Goal: Task Accomplishment & Management: Manage account settings

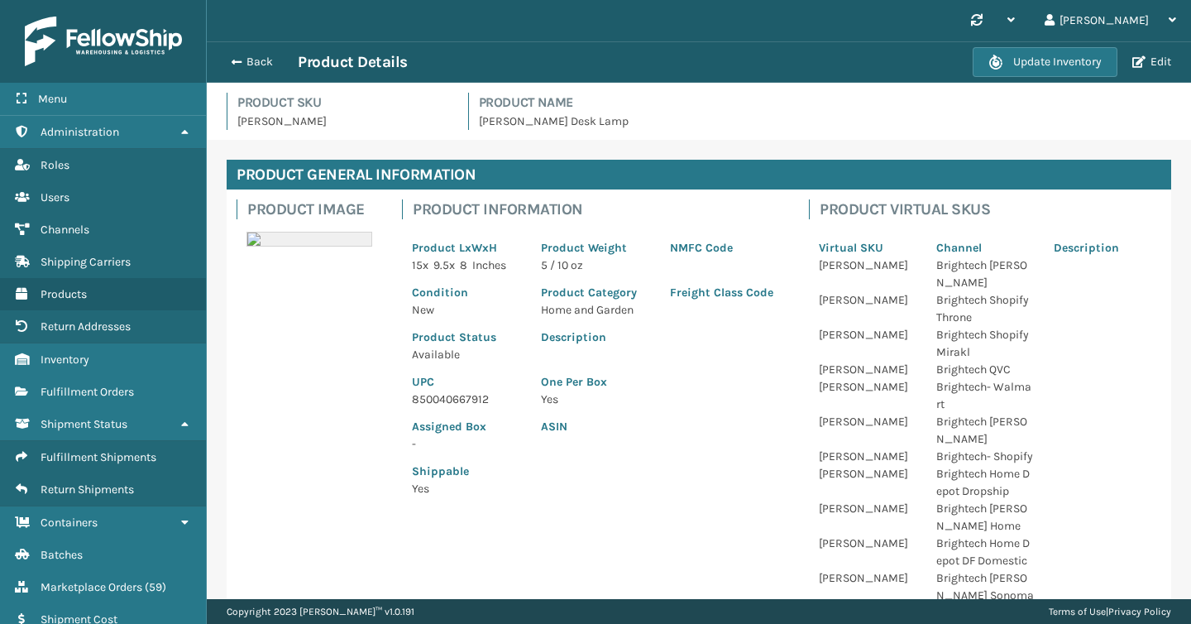
click at [247, 60] on button "Back" at bounding box center [260, 62] width 76 height 15
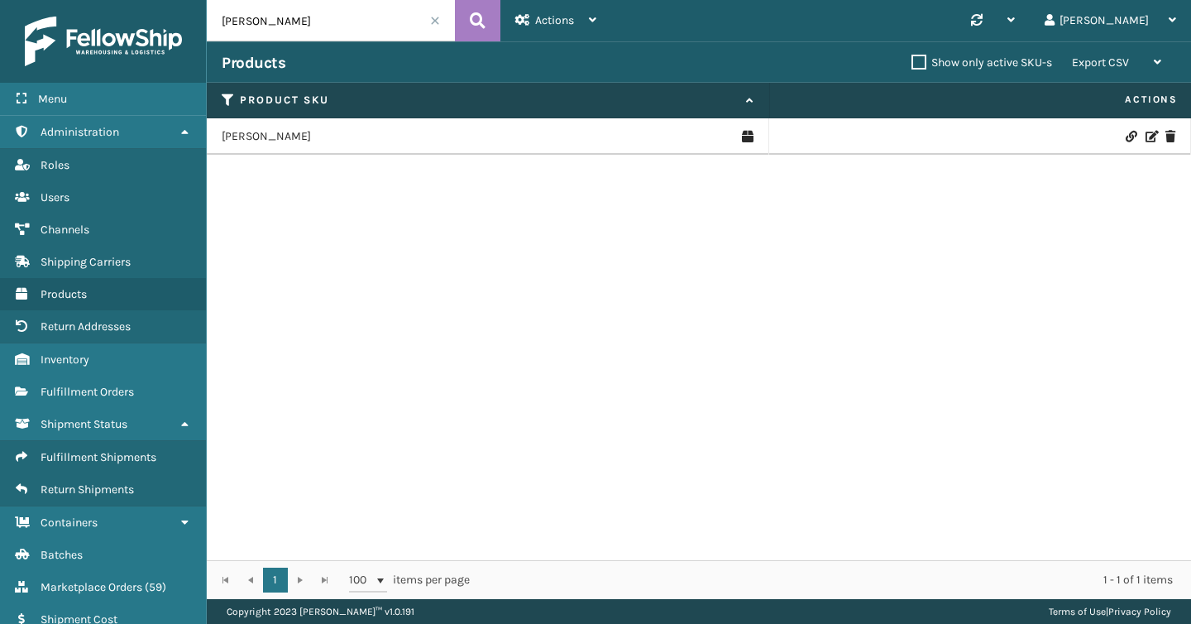
click at [289, 15] on input "[PERSON_NAME]" at bounding box center [331, 20] width 248 height 41
type input "amb-pls-4"
click at [250, 141] on link "AMB-PLS-4" at bounding box center [251, 136] width 58 height 17
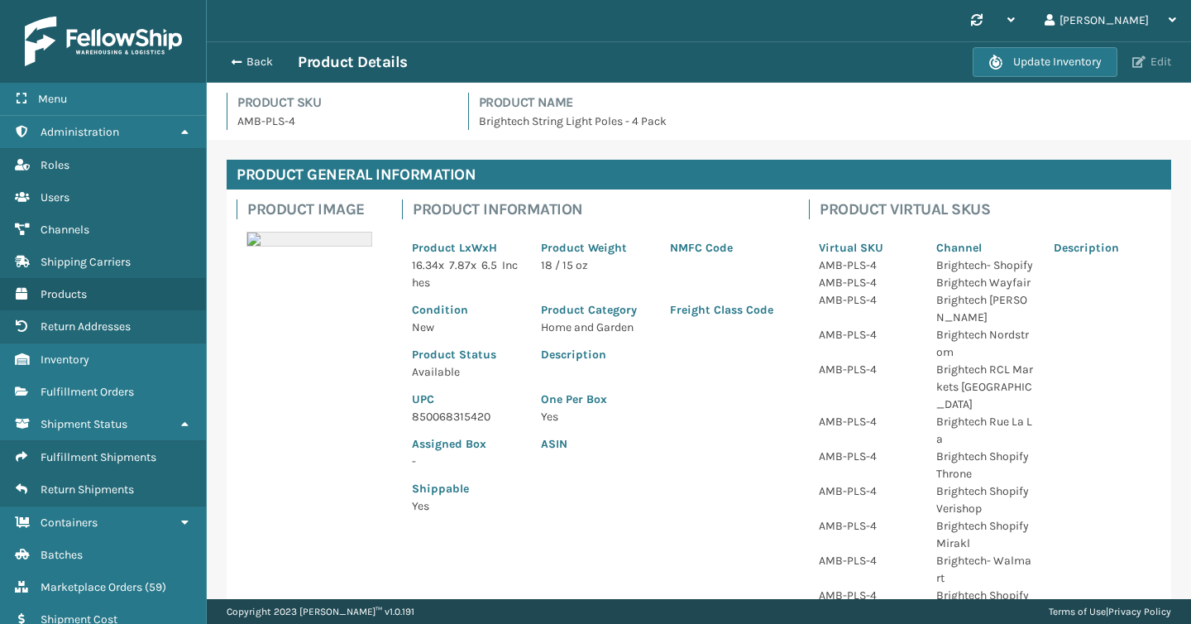
click at [1156, 62] on button "Edit" at bounding box center [1152, 62] width 49 height 15
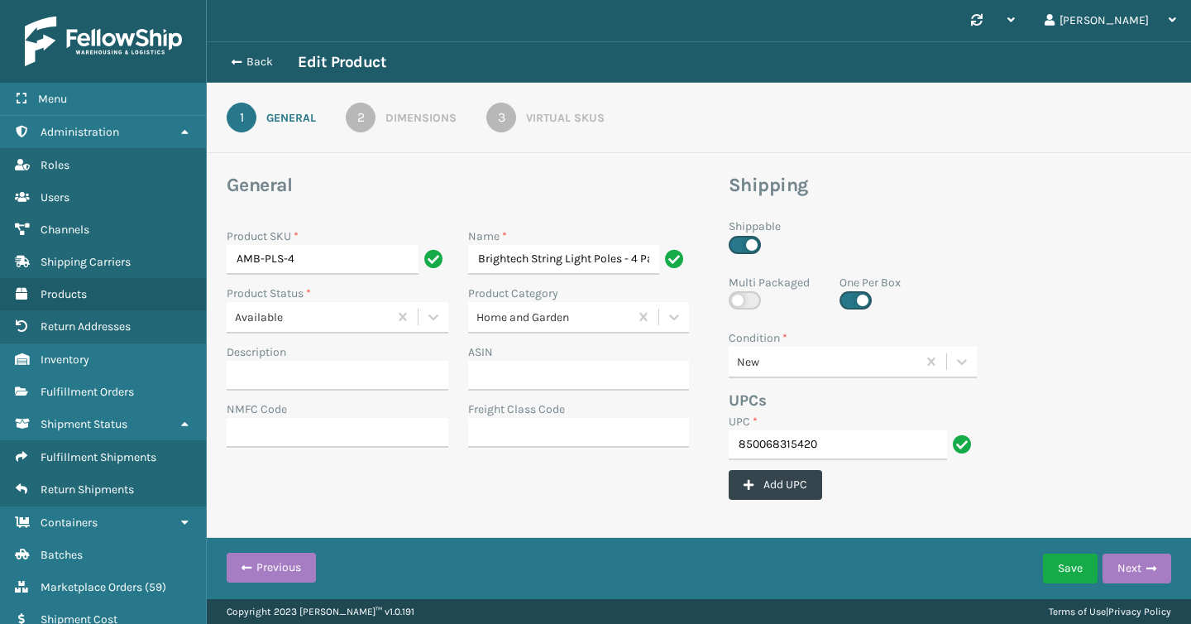
scroll to position [0, 19]
click at [565, 117] on div "Virtual SKUs" at bounding box center [565, 117] width 79 height 17
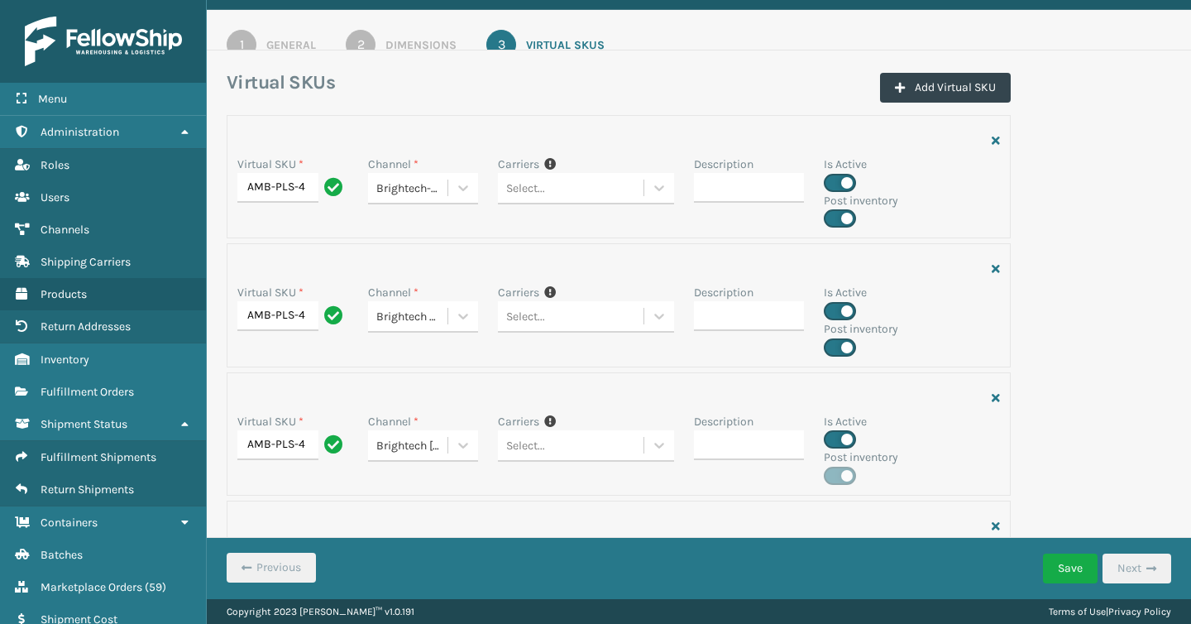
scroll to position [83, 0]
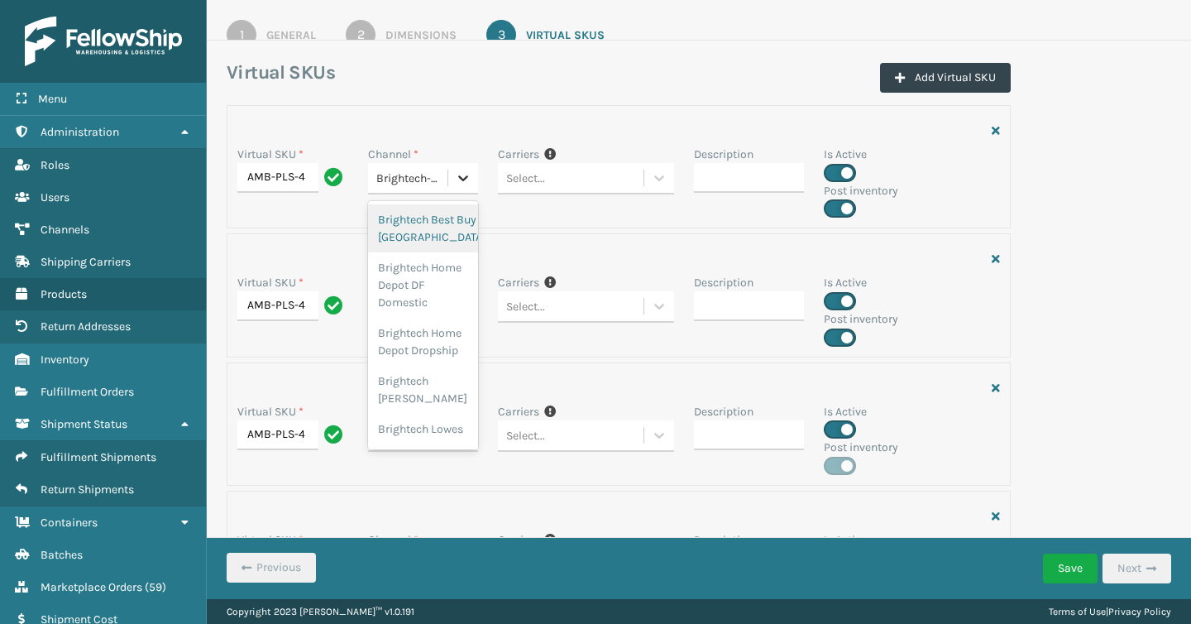
click at [463, 174] on icon at bounding box center [463, 178] width 17 height 17
click at [512, 218] on div "Virtual SKU * AMB-PLS-4 Channel * option Brightech Best Buy Canada focused, 1 o…" at bounding box center [619, 166] width 784 height 123
click at [466, 309] on icon at bounding box center [463, 306] width 17 height 17
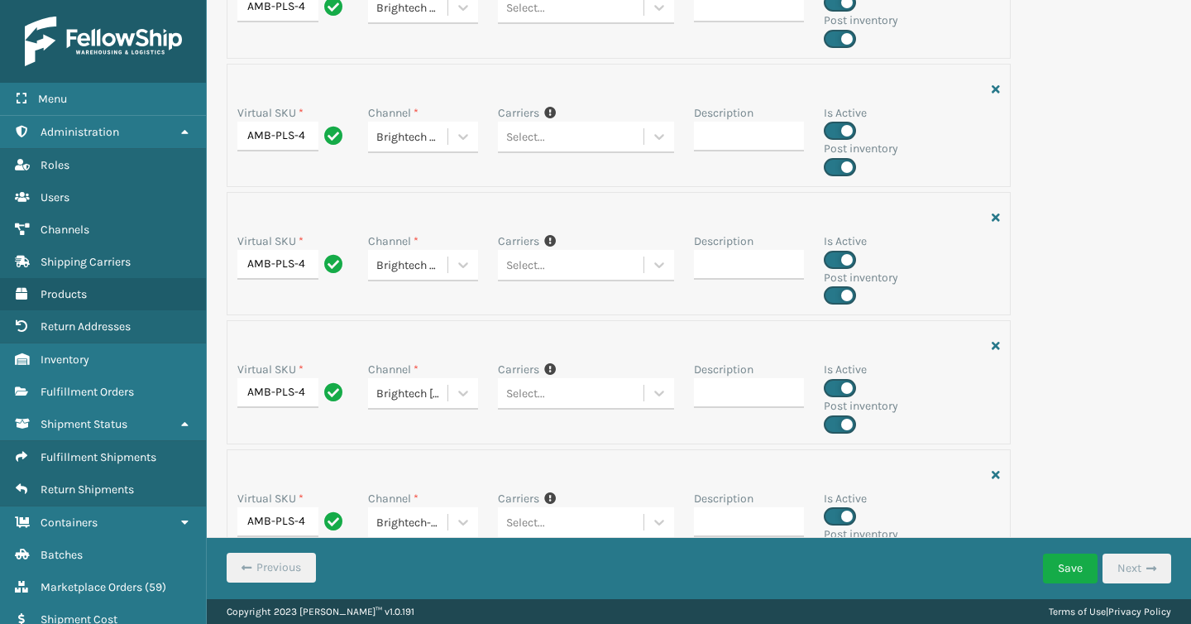
scroll to position [2610, 0]
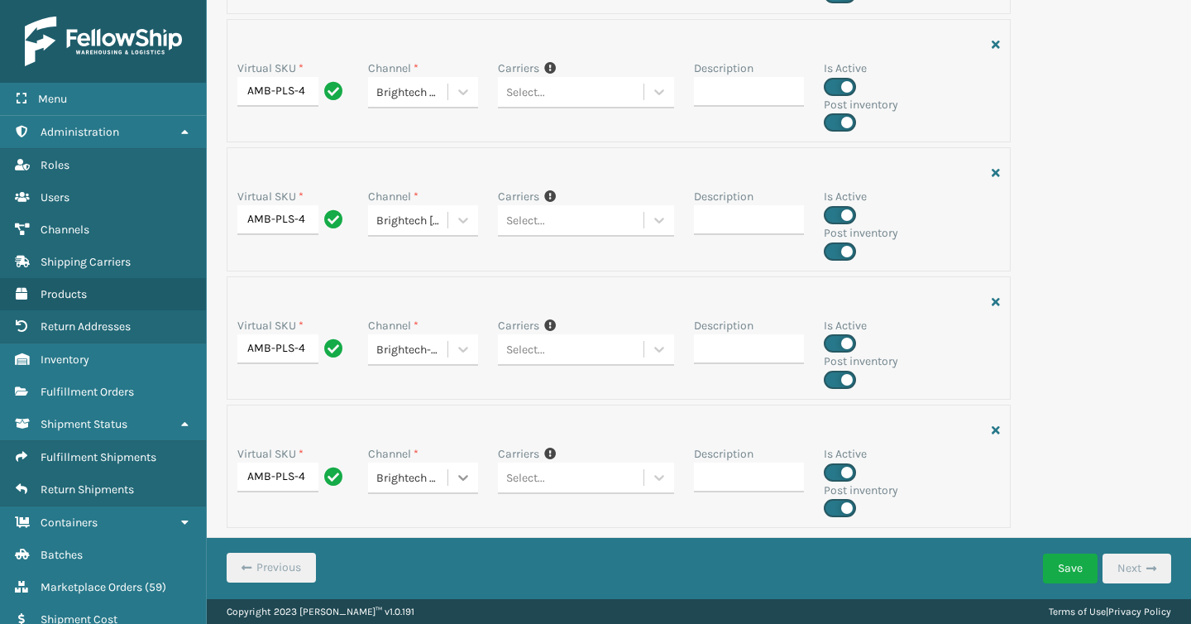
click at [451, 480] on div at bounding box center [463, 478] width 30 height 30
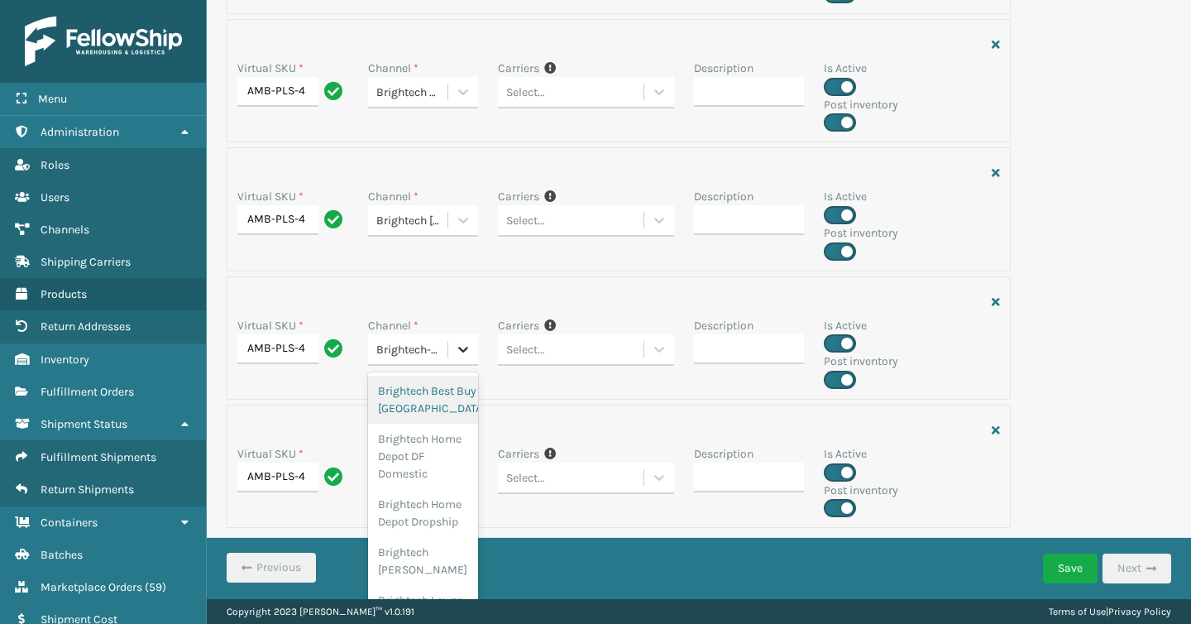
click at [462, 347] on icon at bounding box center [463, 349] width 17 height 17
click at [465, 228] on div at bounding box center [463, 220] width 30 height 30
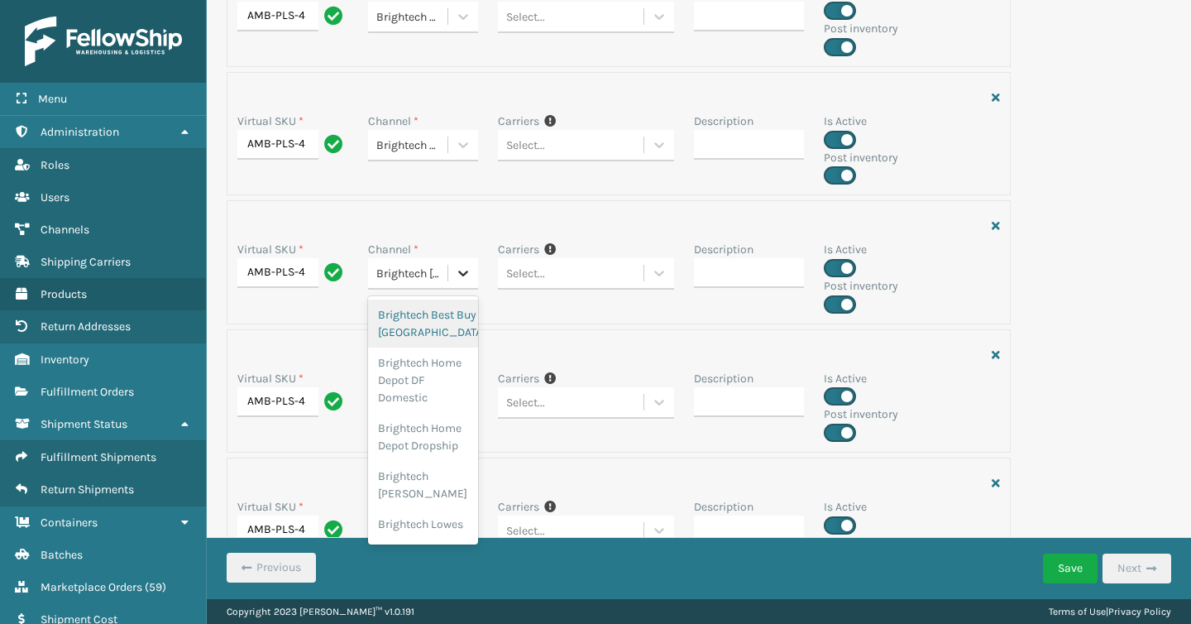
scroll to position [2555, 0]
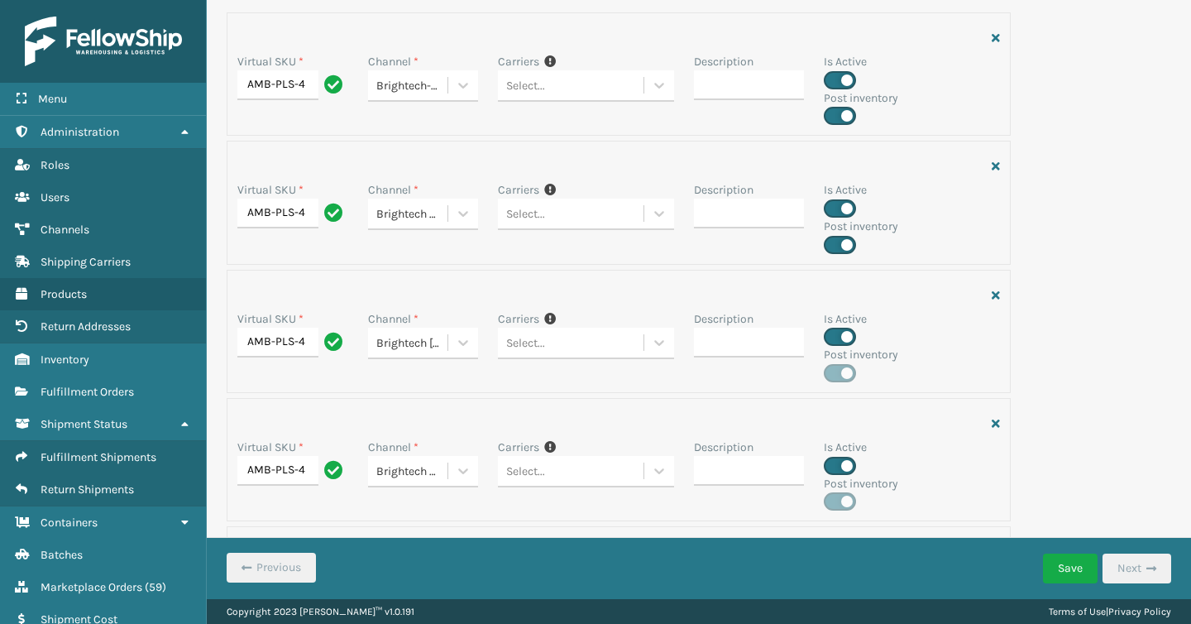
scroll to position [0, 0]
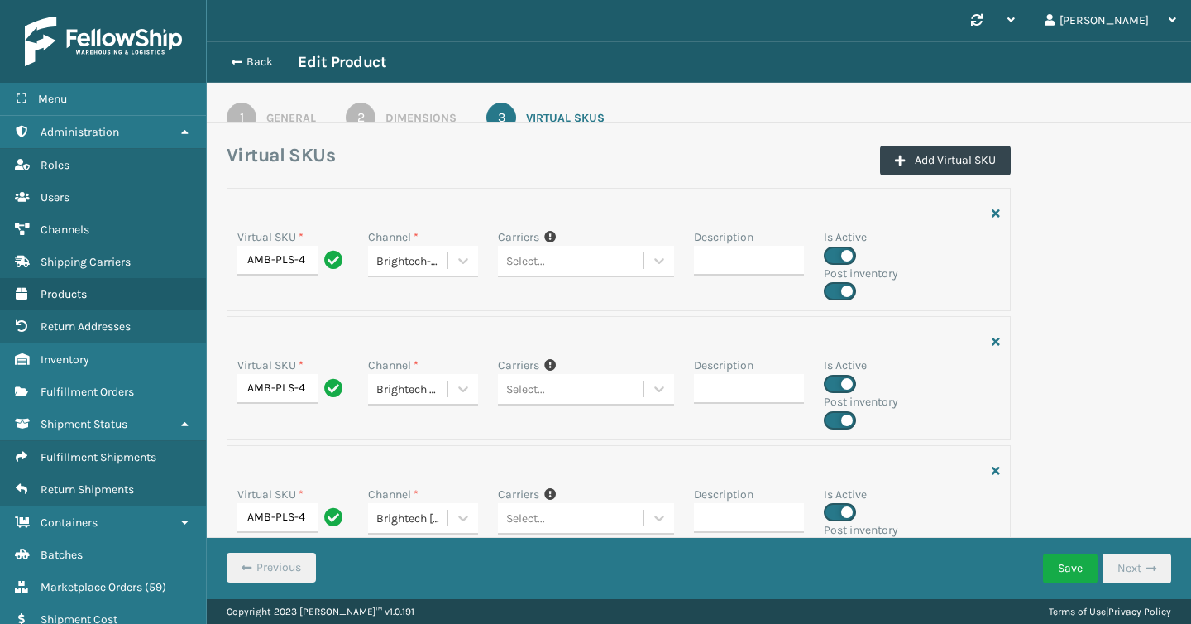
click at [411, 110] on div "Dimensions" at bounding box center [421, 117] width 71 height 17
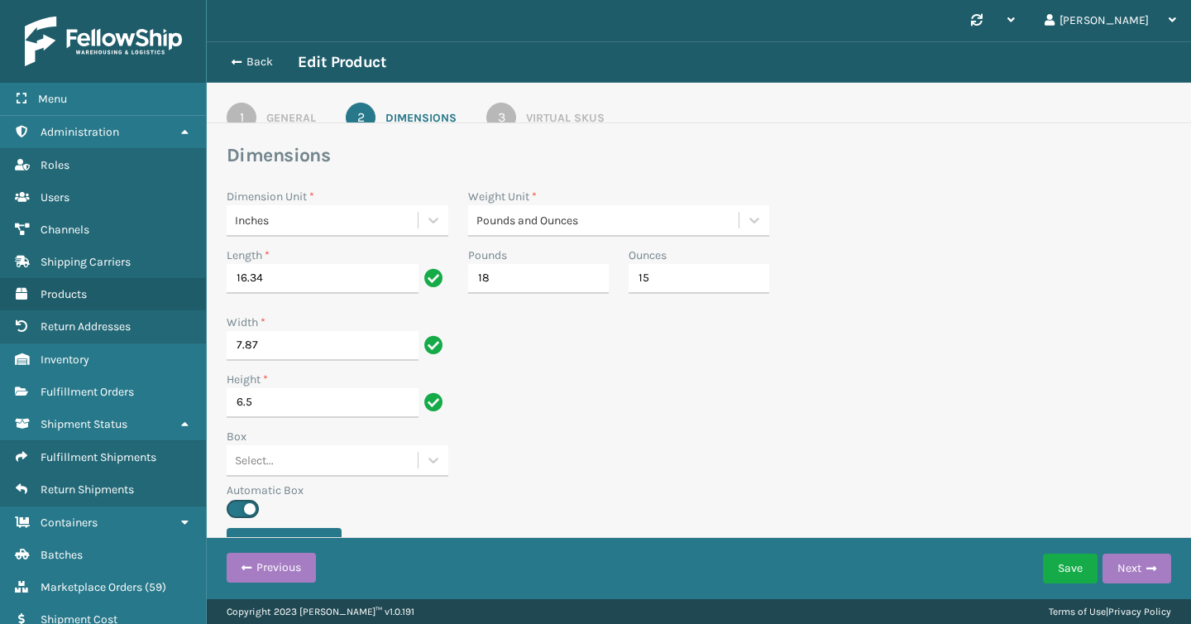
click at [567, 115] on div "Virtual SKUs" at bounding box center [565, 117] width 79 height 17
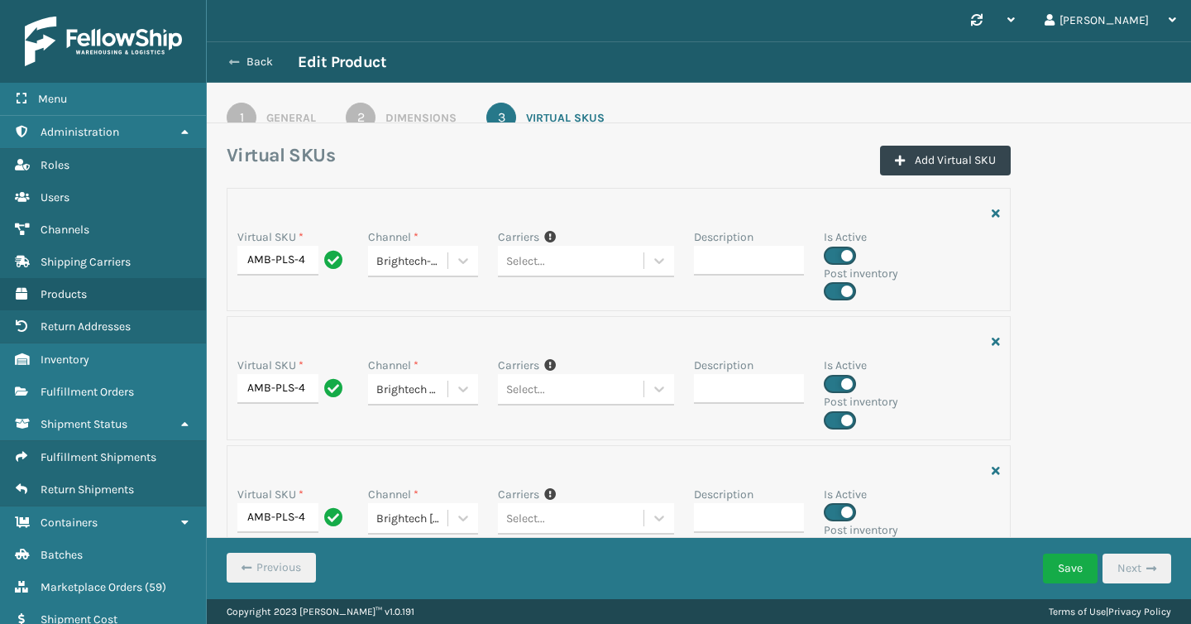
click at [246, 60] on button "Back" at bounding box center [260, 62] width 76 height 15
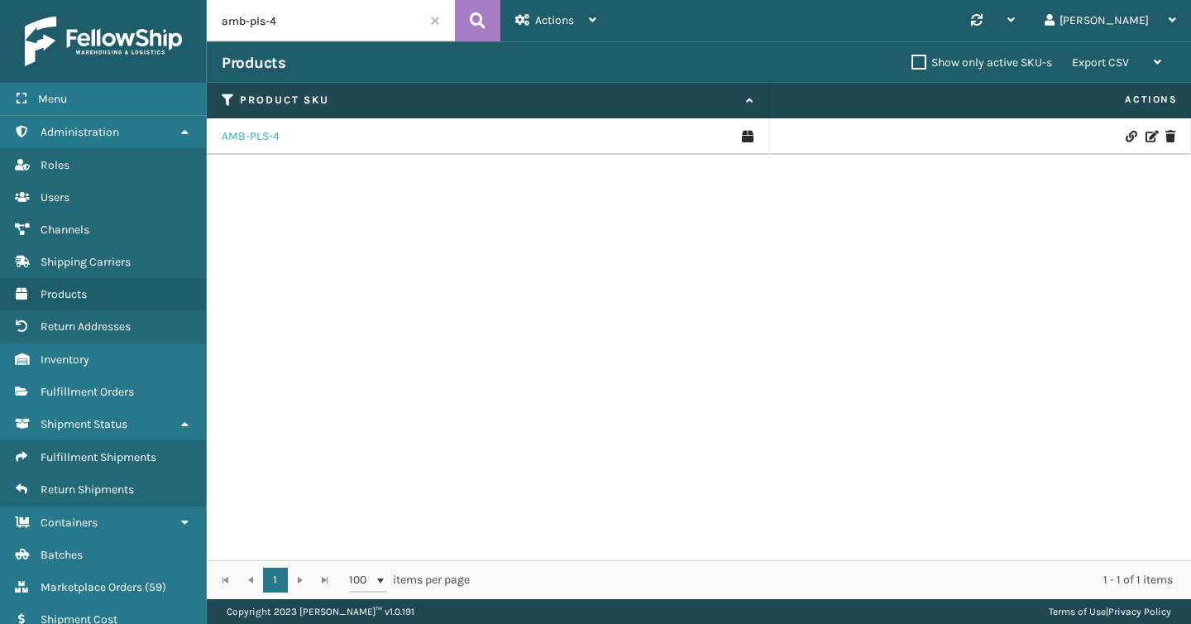
click at [245, 135] on link "AMB-PLS-4" at bounding box center [251, 136] width 58 height 17
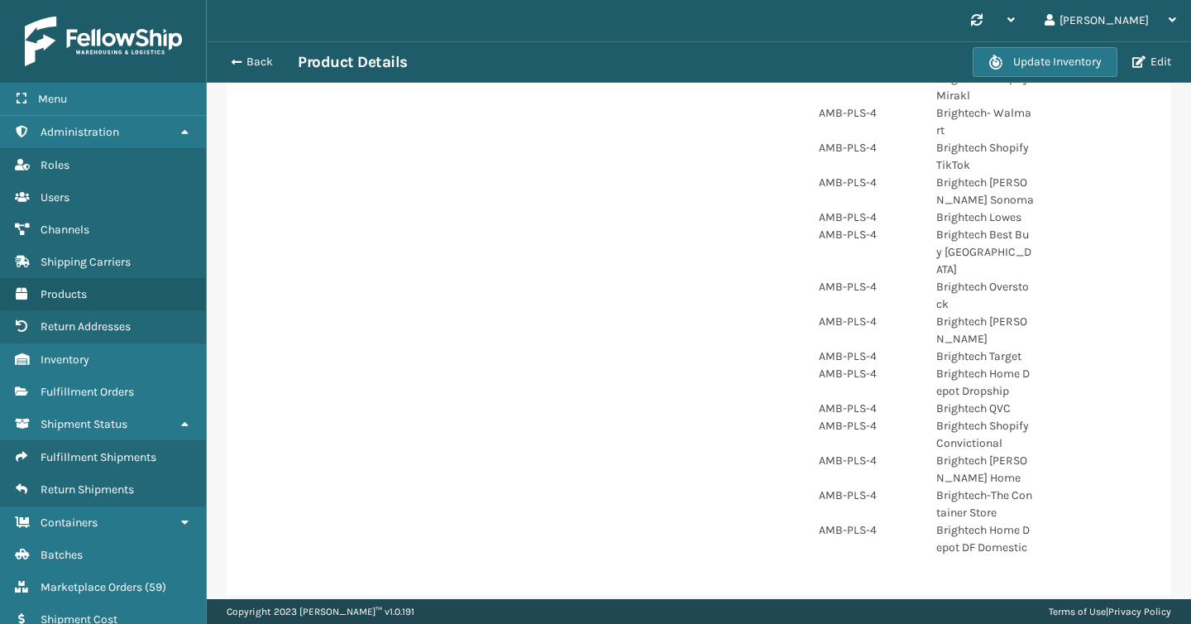
scroll to position [450, 0]
click at [1166, 66] on button "Edit" at bounding box center [1152, 62] width 49 height 15
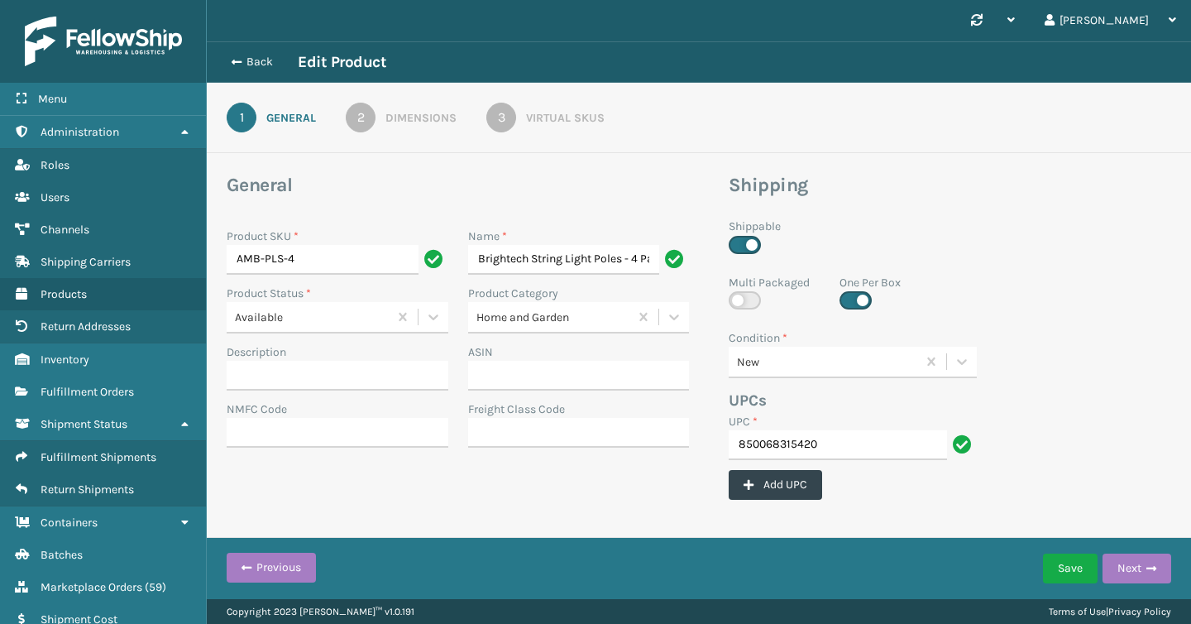
click at [528, 121] on div "Virtual SKUs" at bounding box center [565, 117] width 79 height 17
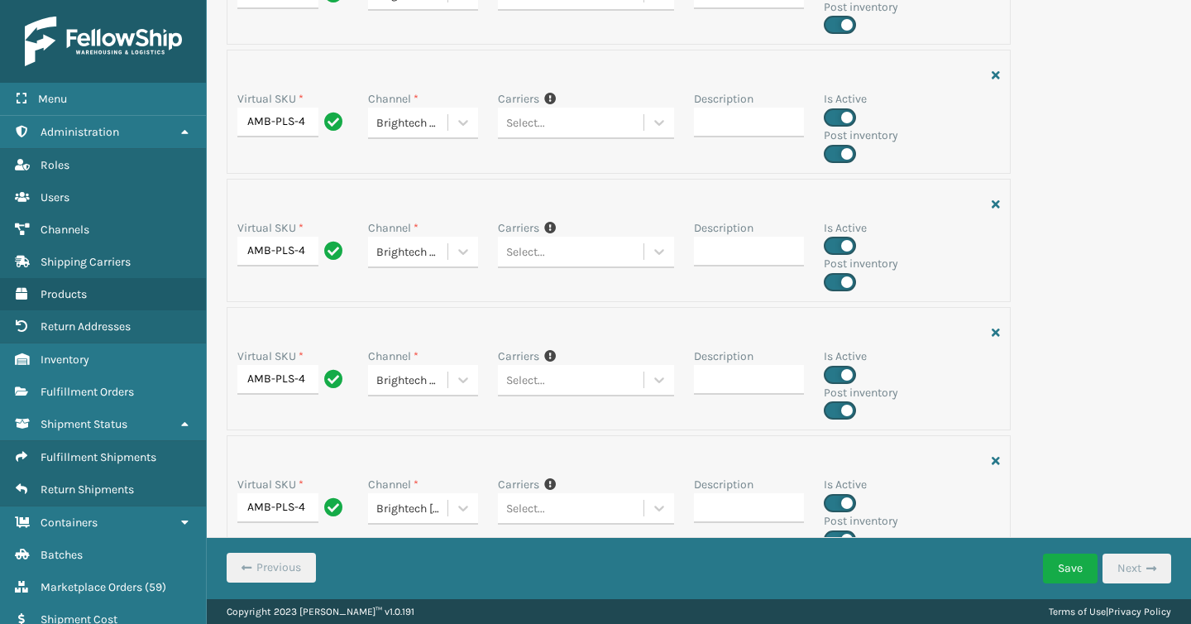
scroll to position [2610, 0]
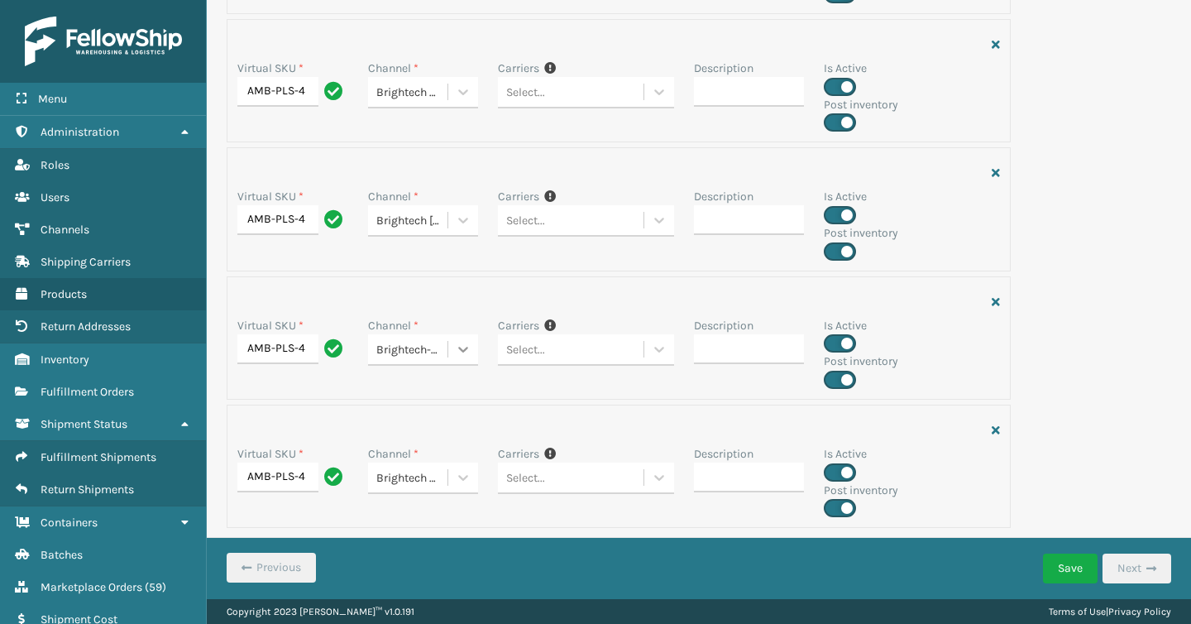
click at [455, 351] on icon at bounding box center [463, 349] width 17 height 17
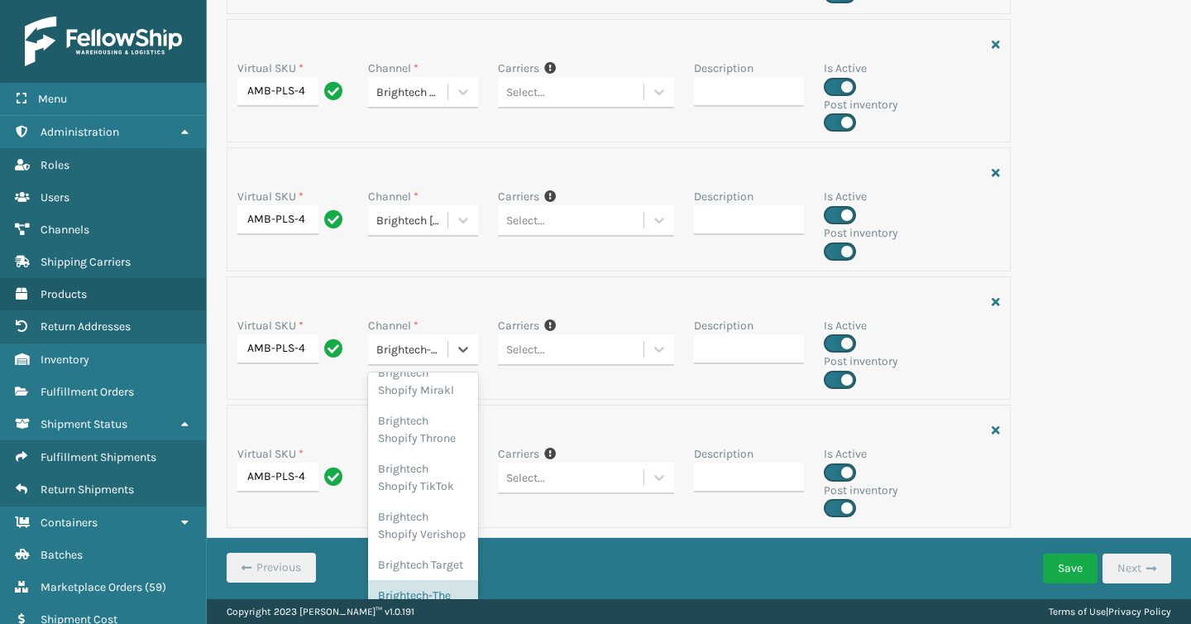
scroll to position [893, 0]
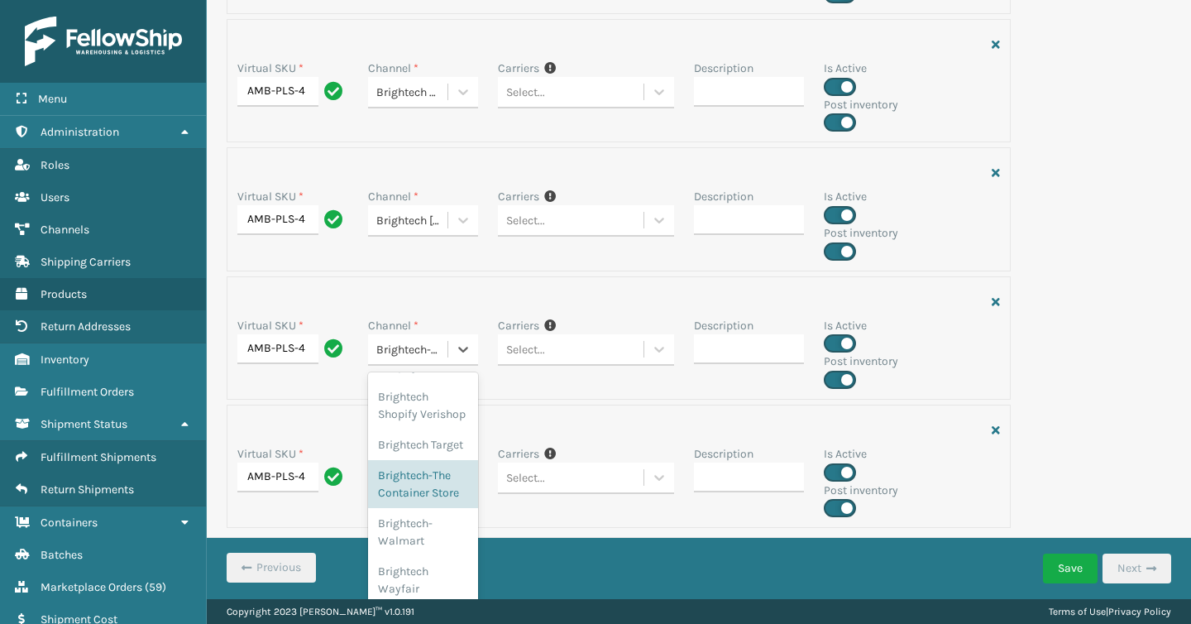
click at [787, 377] on div "Description" at bounding box center [749, 353] width 131 height 72
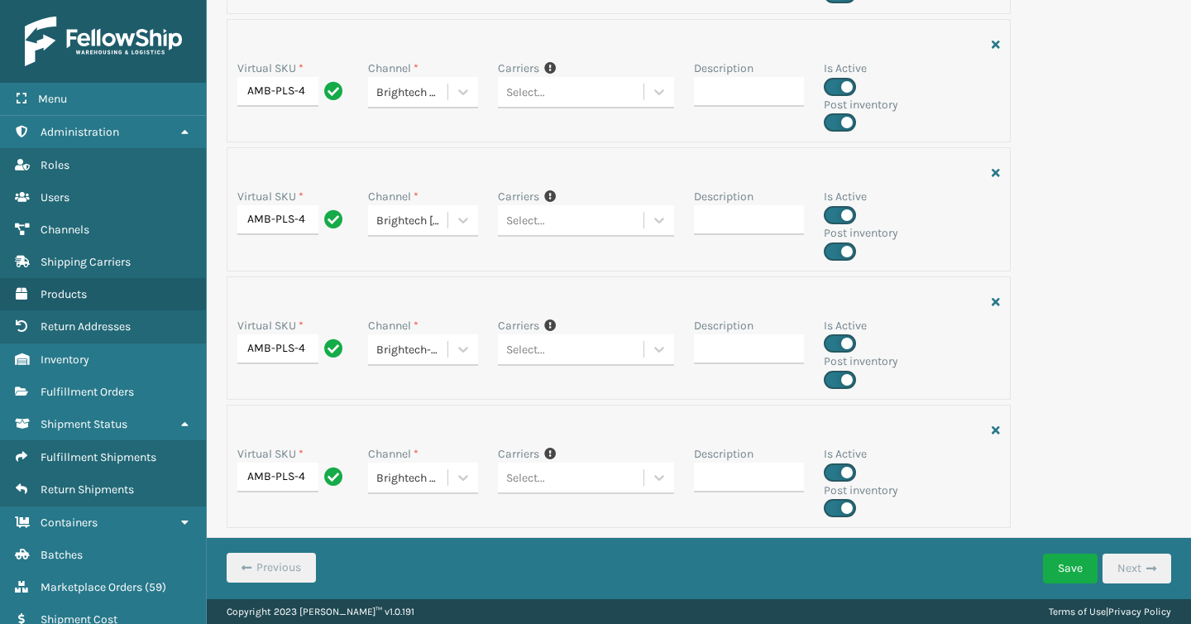
click at [836, 378] on label at bounding box center [840, 380] width 32 height 18
click at [835, 378] on input "checkbox" at bounding box center [829, 375] width 11 height 11
checkbox input "false"
click at [1057, 580] on button "Save" at bounding box center [1070, 569] width 55 height 30
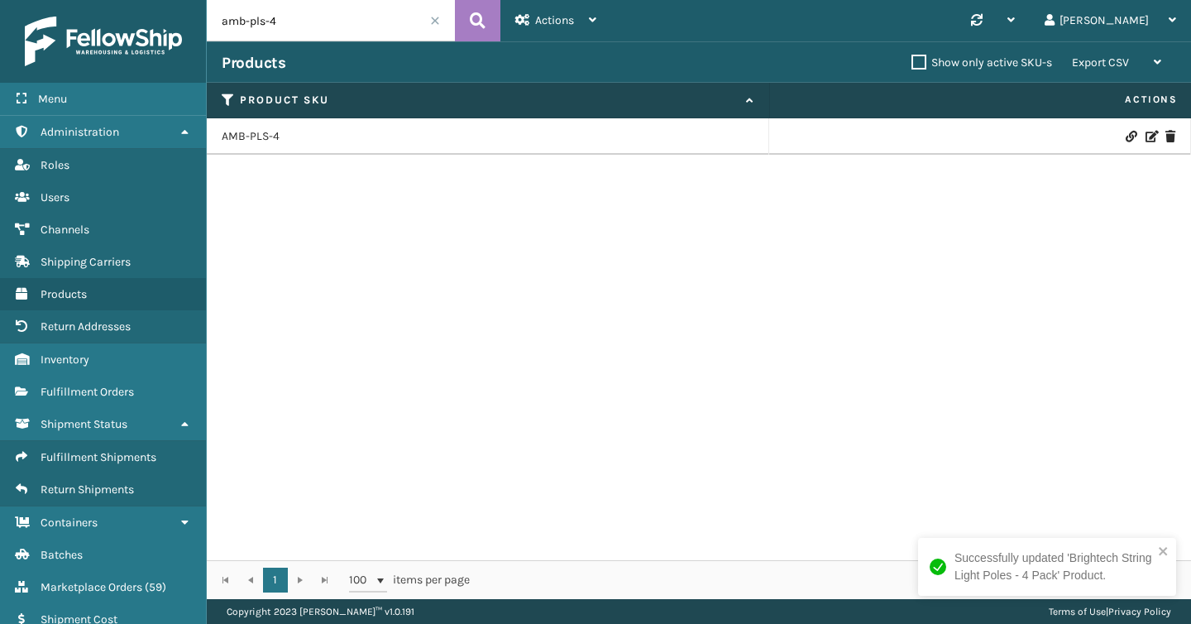
click at [280, 26] on input "amb-pls-4" at bounding box center [331, 20] width 248 height 41
type input "Tl-ren"
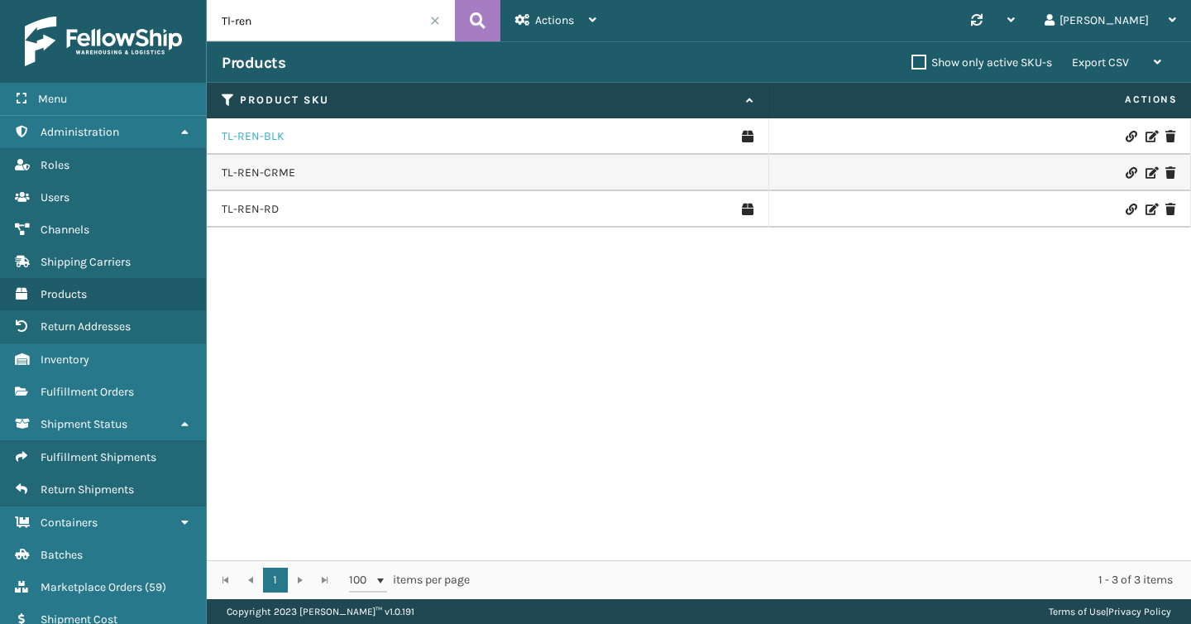
click at [272, 136] on link "TL-REN-BLK" at bounding box center [253, 136] width 63 height 17
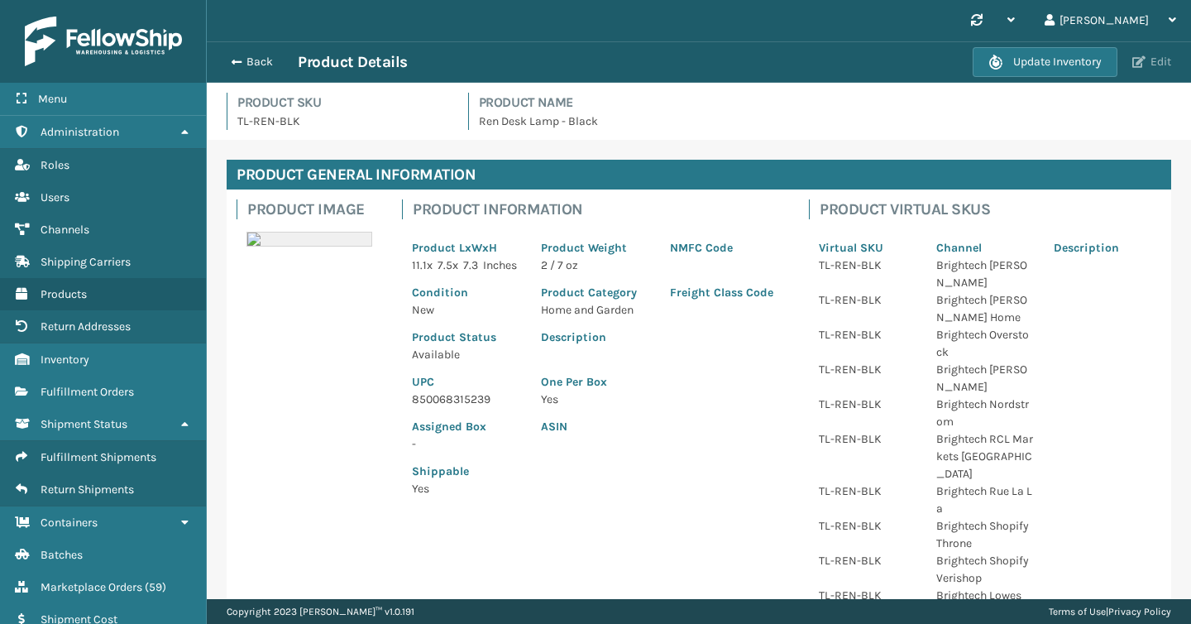
click at [1146, 67] on button "Edit" at bounding box center [1152, 62] width 49 height 15
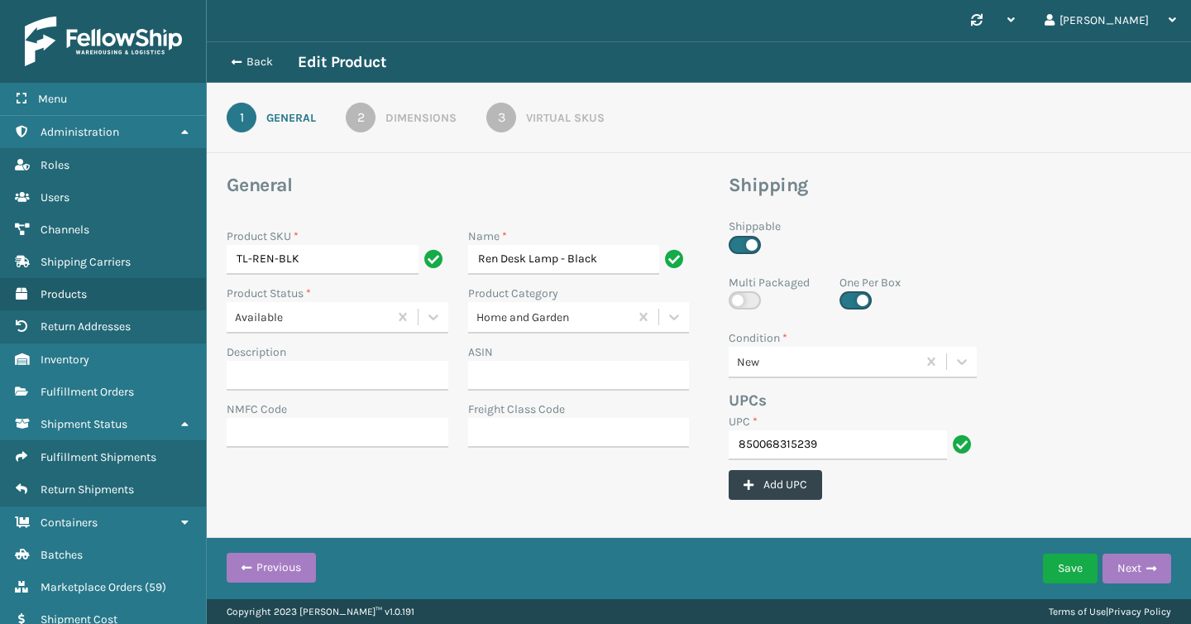
click at [558, 117] on div "Virtual SKUs" at bounding box center [565, 117] width 79 height 17
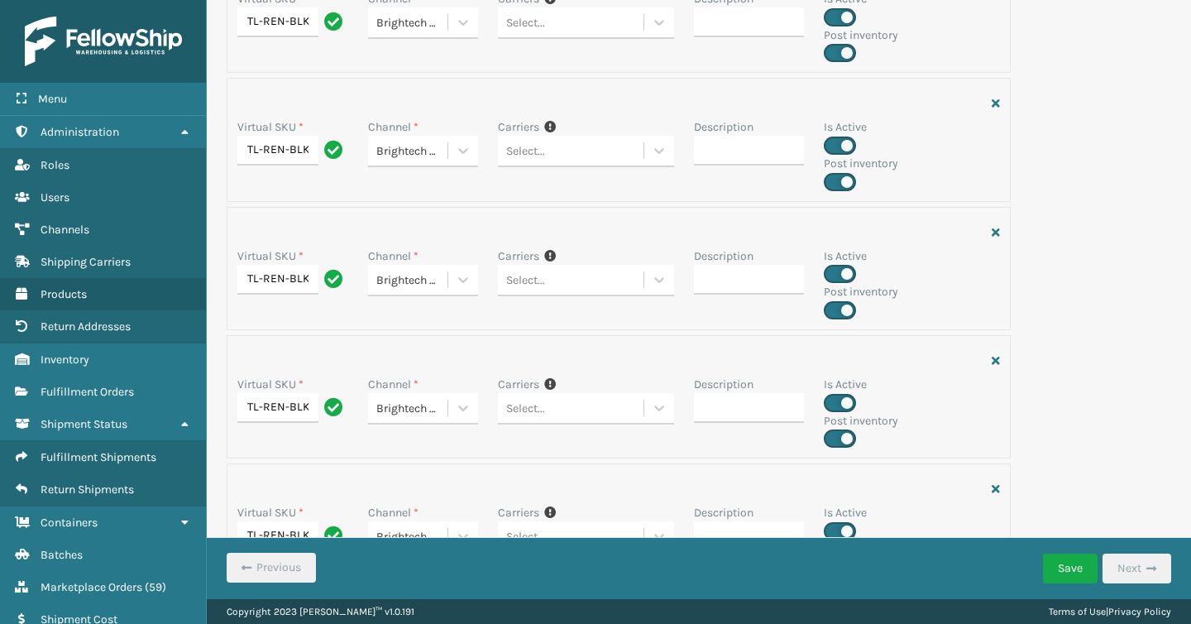
scroll to position [2610, 0]
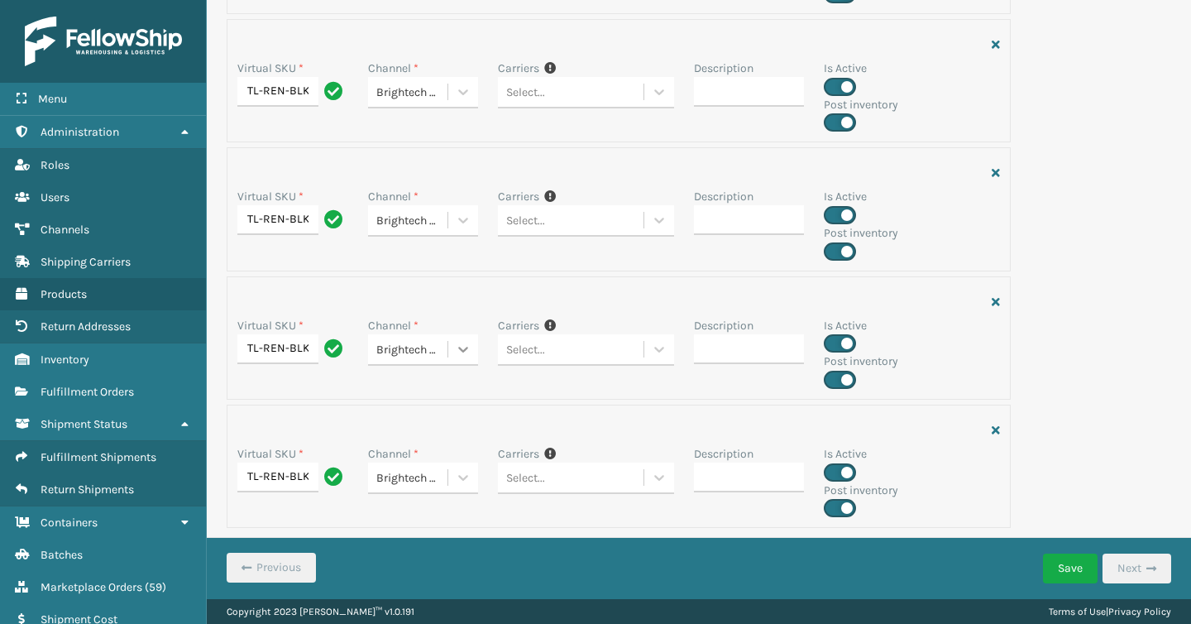
click at [461, 352] on icon at bounding box center [463, 349] width 17 height 17
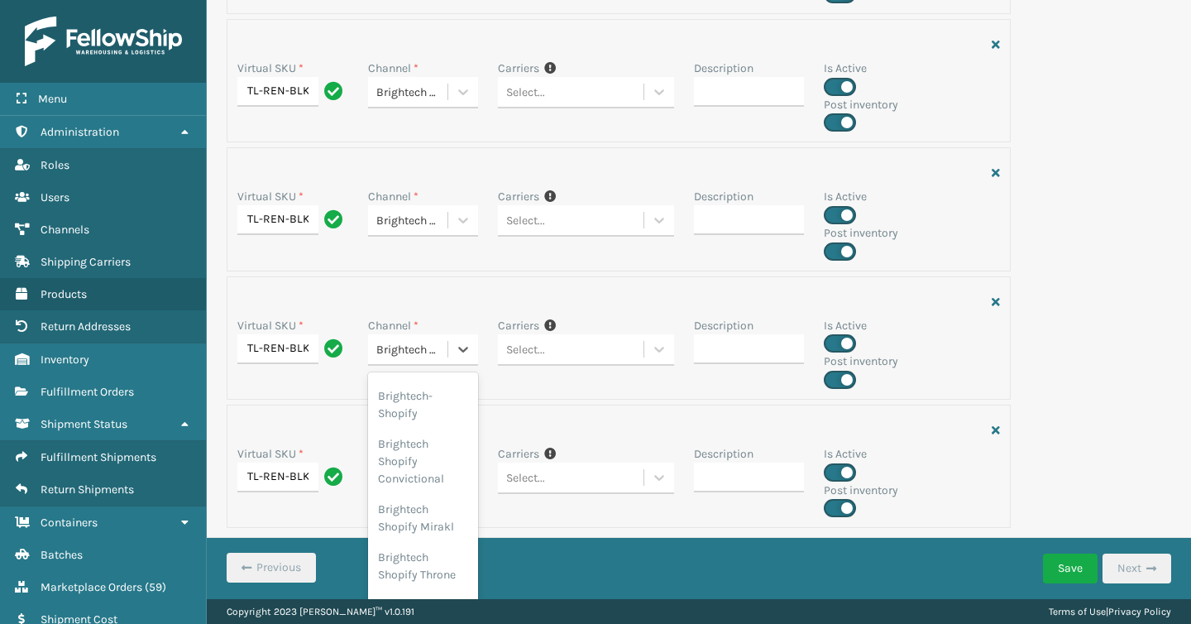
scroll to position [893, 0]
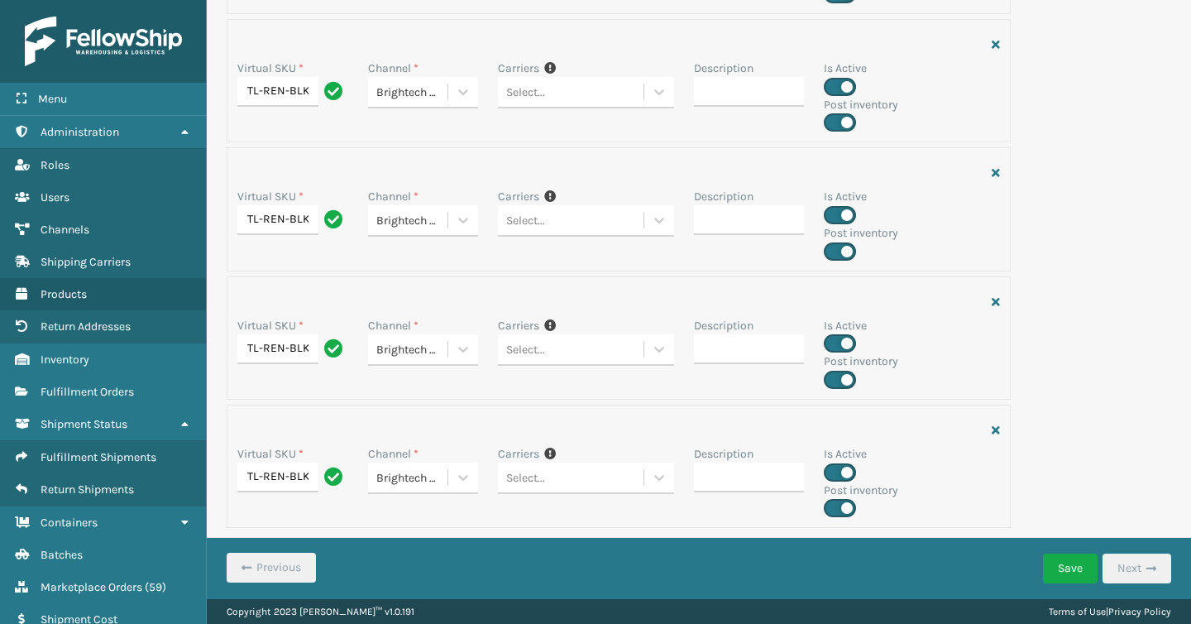
click at [540, 405] on div "Virtual SKU * TL-REN-BLK Channel * Brightech QVC Carriers If you can't find the…" at bounding box center [619, 466] width 784 height 123
click at [460, 483] on icon at bounding box center [463, 477] width 17 height 17
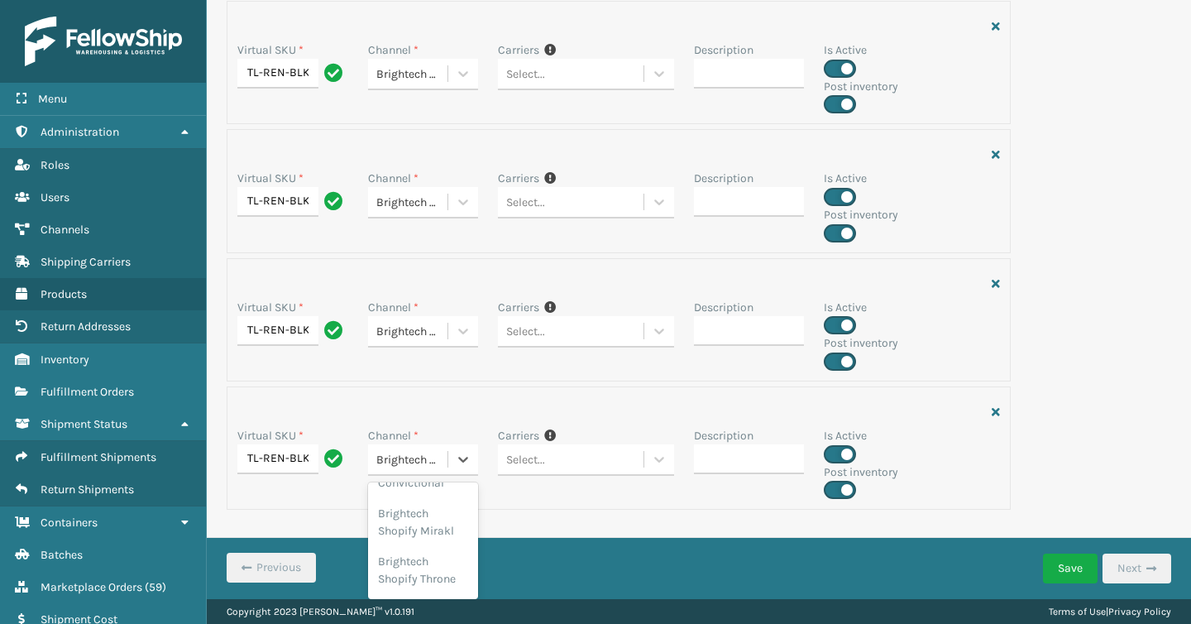
scroll to position [695, 0]
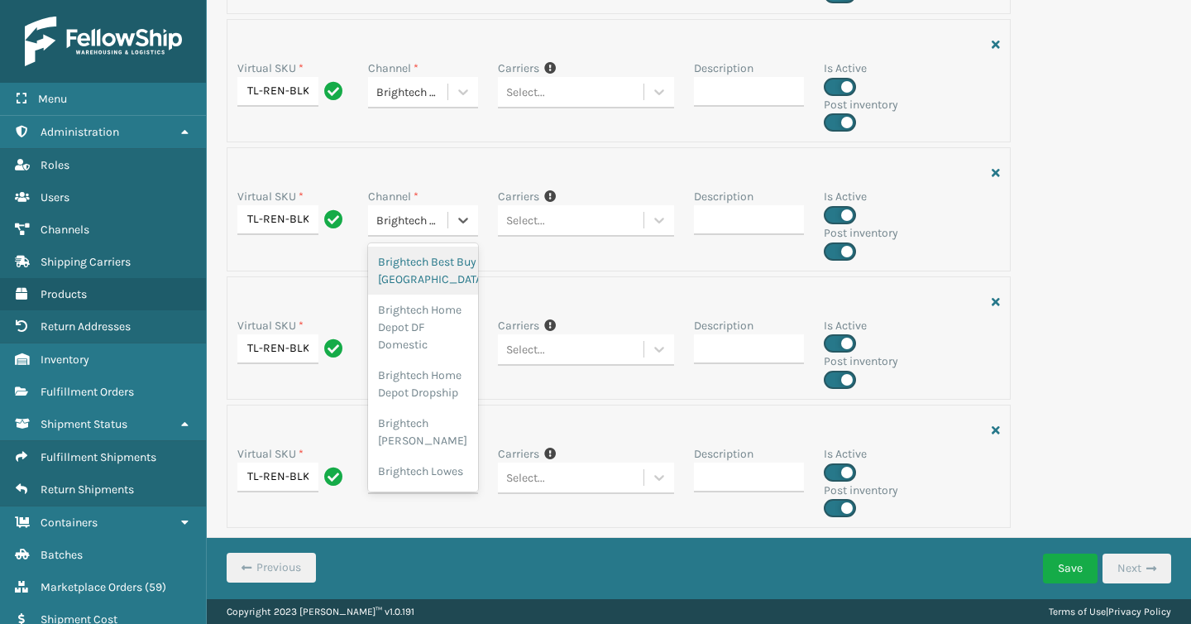
click at [466, 193] on div "Channel * option Brightech Best Buy Canada focused, 1 of 24. 24 results availab…" at bounding box center [423, 212] width 111 height 49
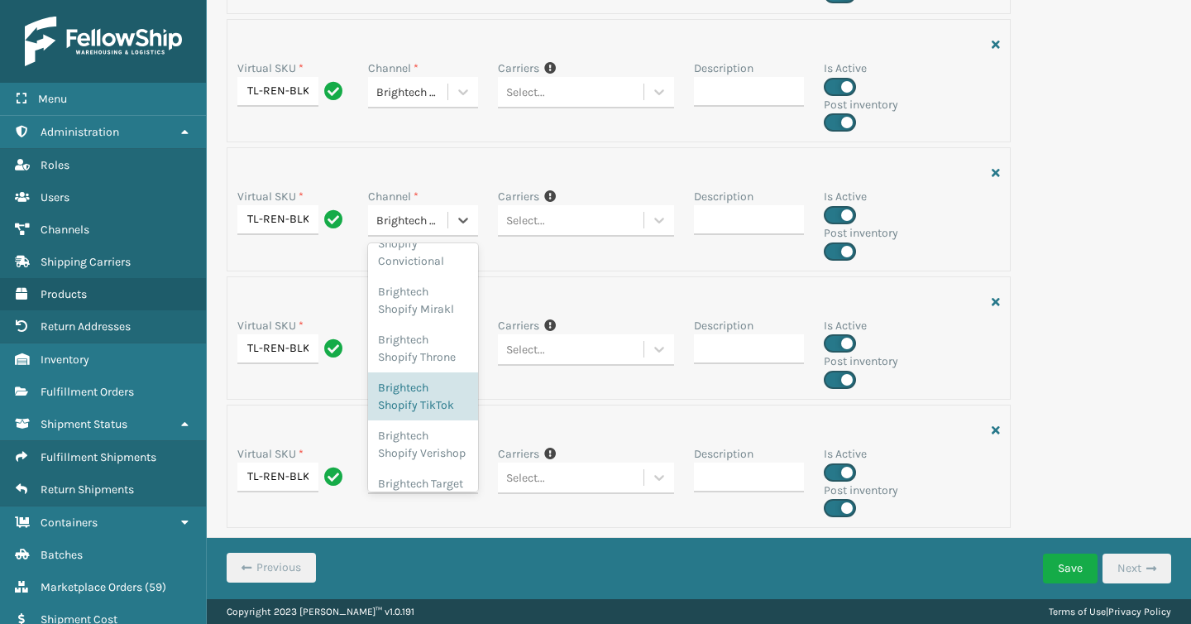
scroll to position [706, 0]
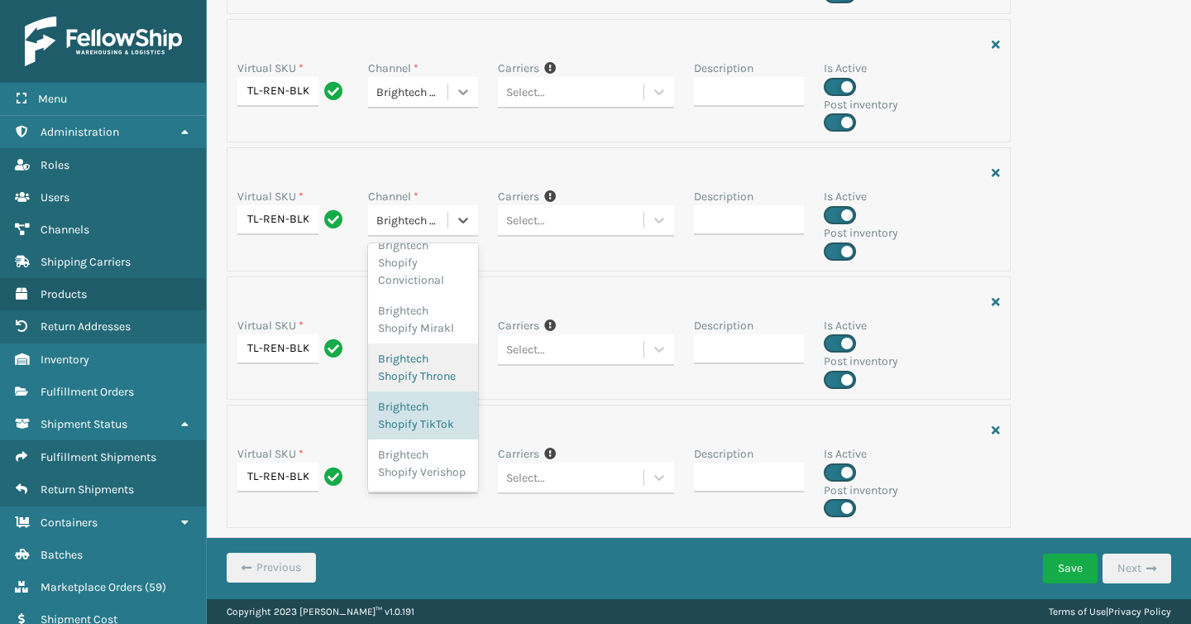
click at [464, 98] on icon at bounding box center [463, 92] width 17 height 17
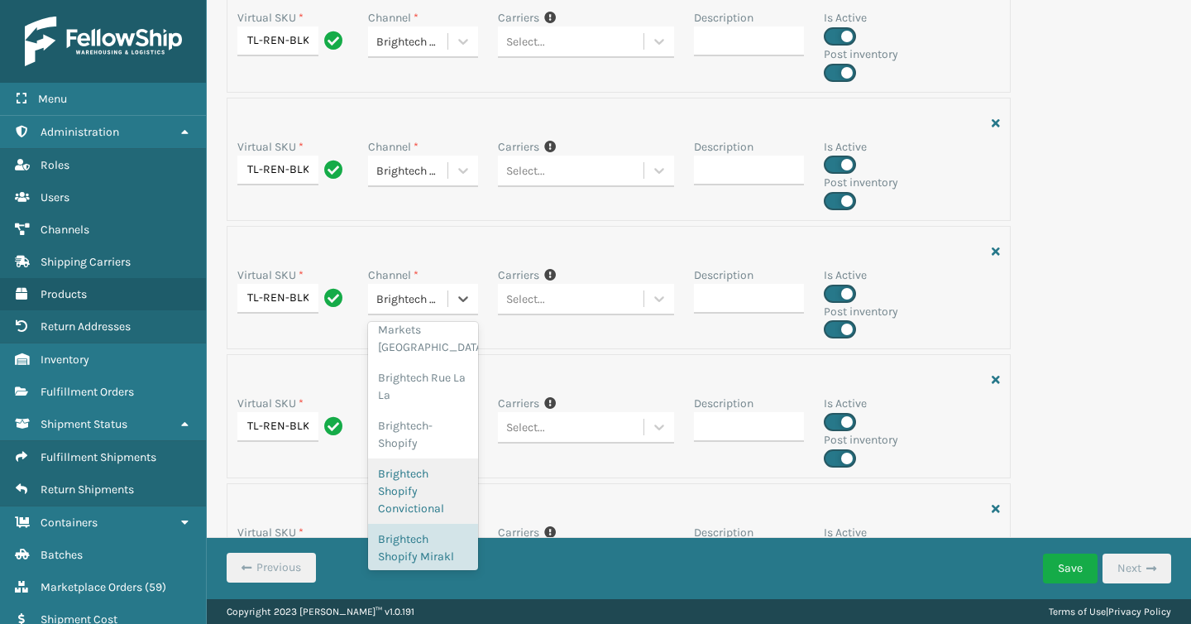
scroll to position [2401, 0]
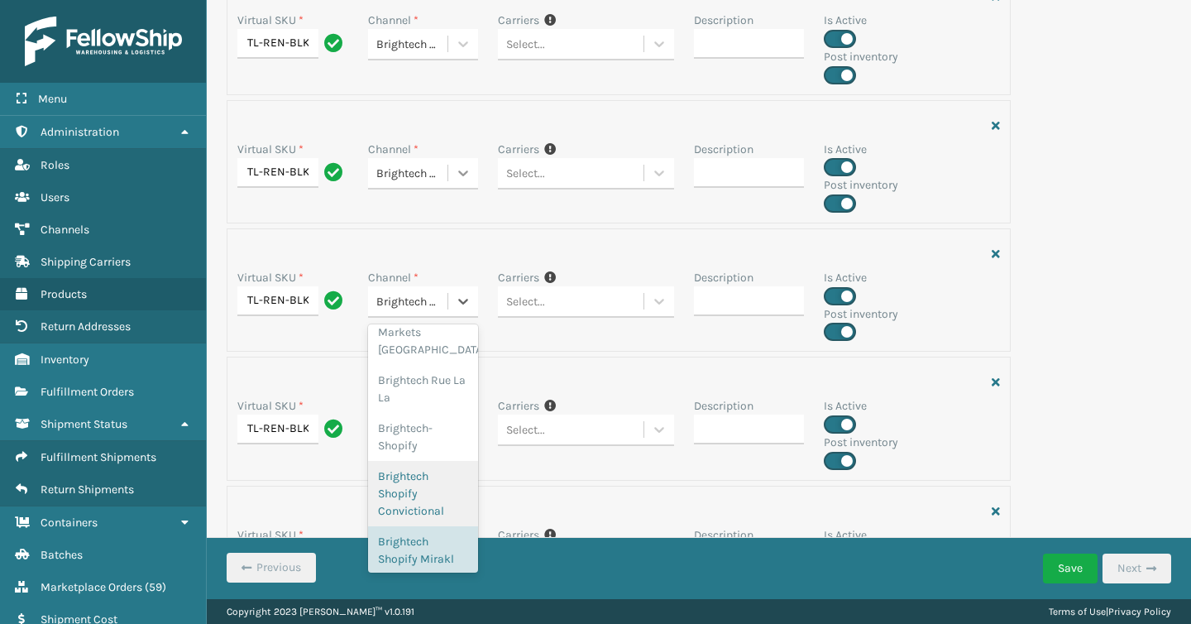
click at [465, 168] on icon at bounding box center [463, 173] width 17 height 17
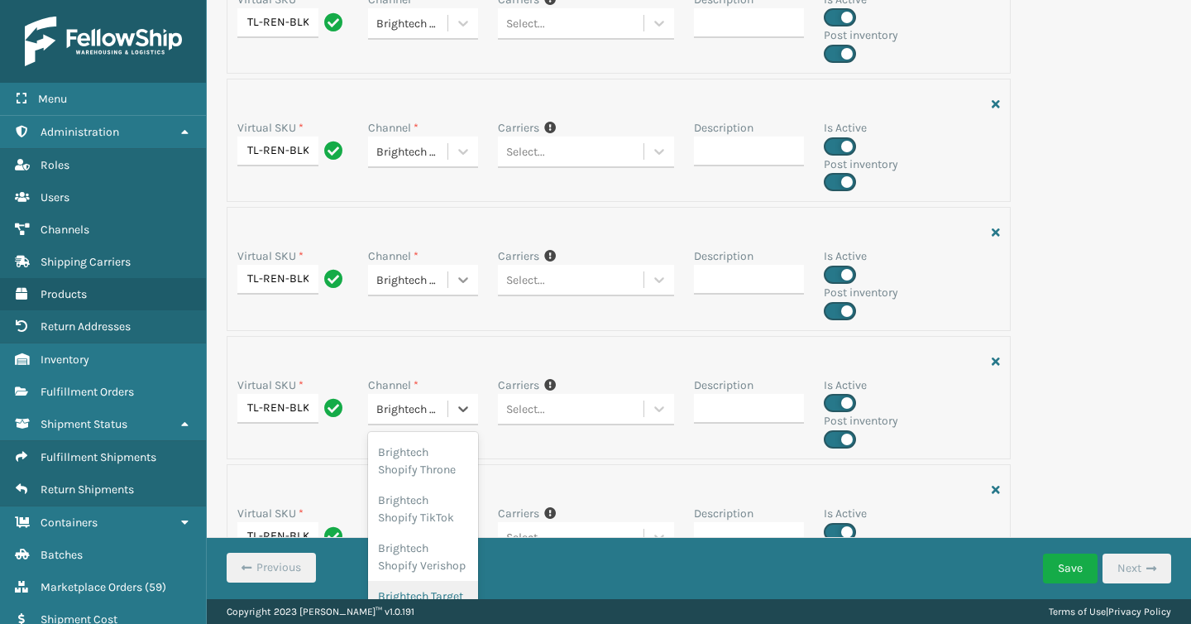
scroll to position [2158, 0]
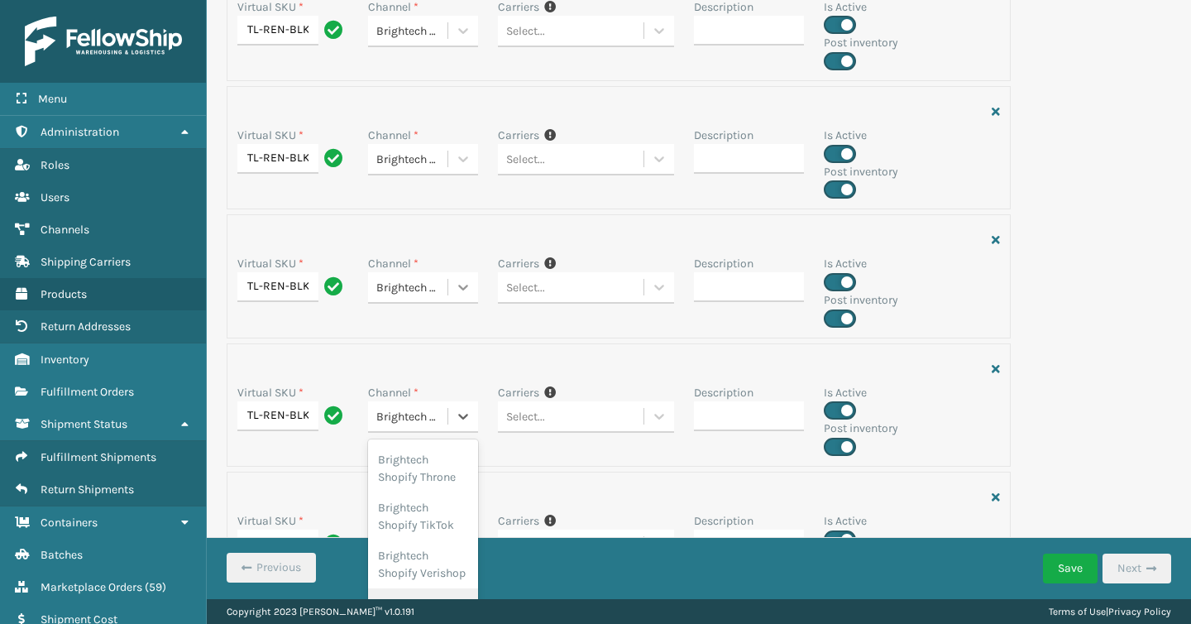
click at [464, 292] on icon at bounding box center [463, 287] width 17 height 17
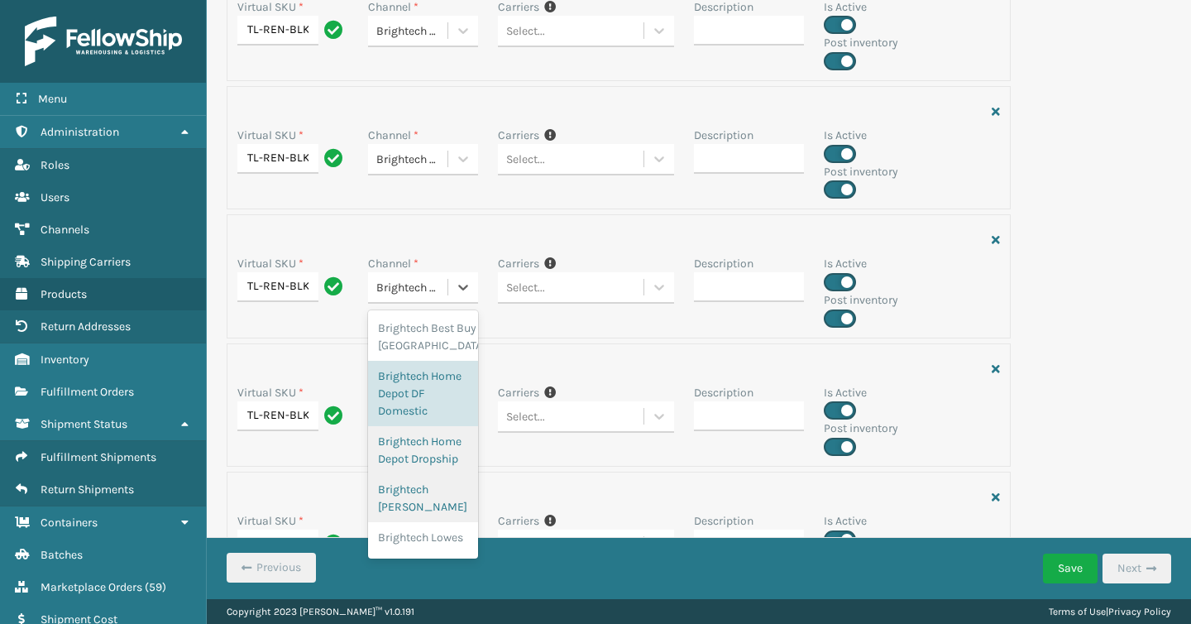
scroll to position [0, 0]
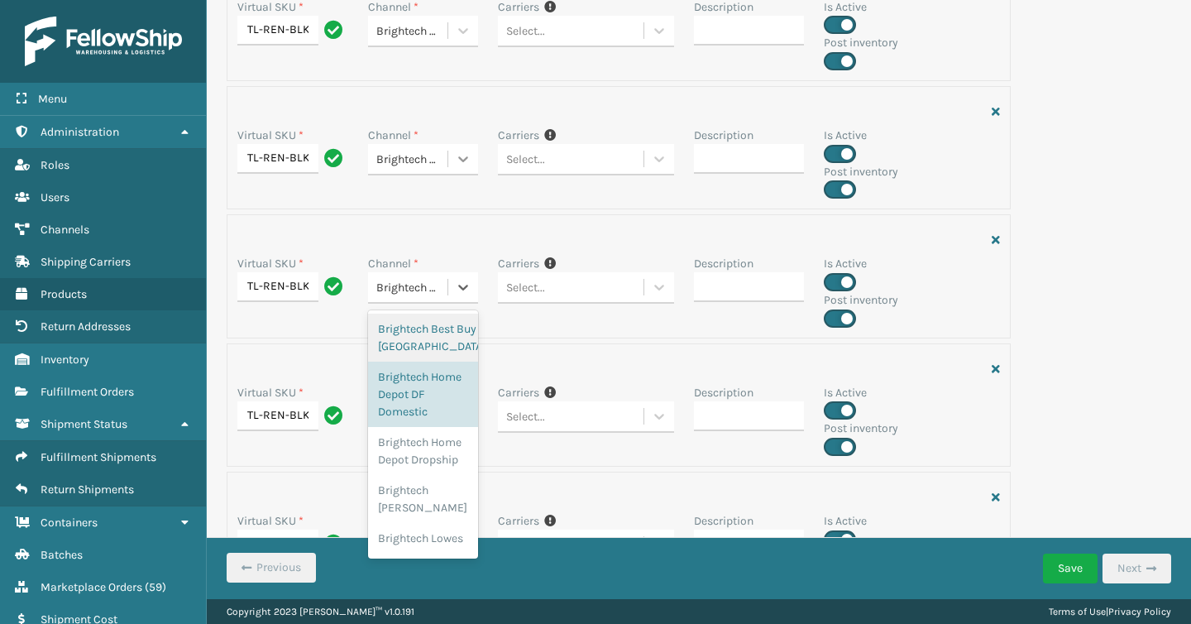
click at [467, 164] on icon at bounding box center [463, 159] width 17 height 17
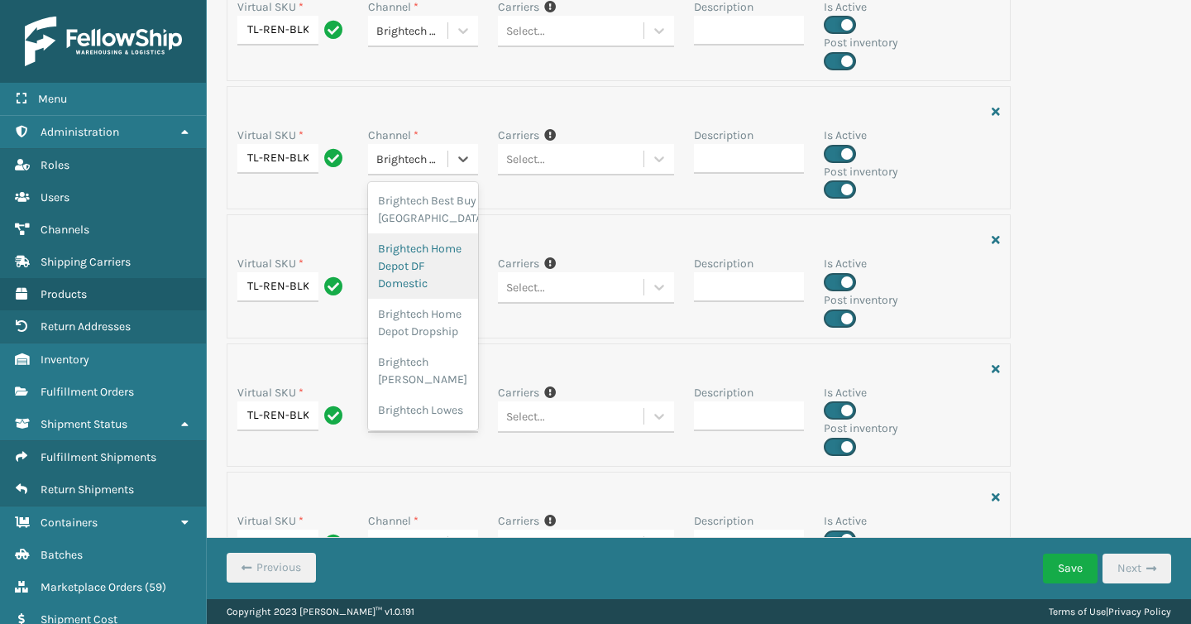
click at [339, 217] on div "Virtual SKU * TL-REN-BLK Channel * Brightech Home Depot DF Domestic Carriers If…" at bounding box center [619, 275] width 784 height 123
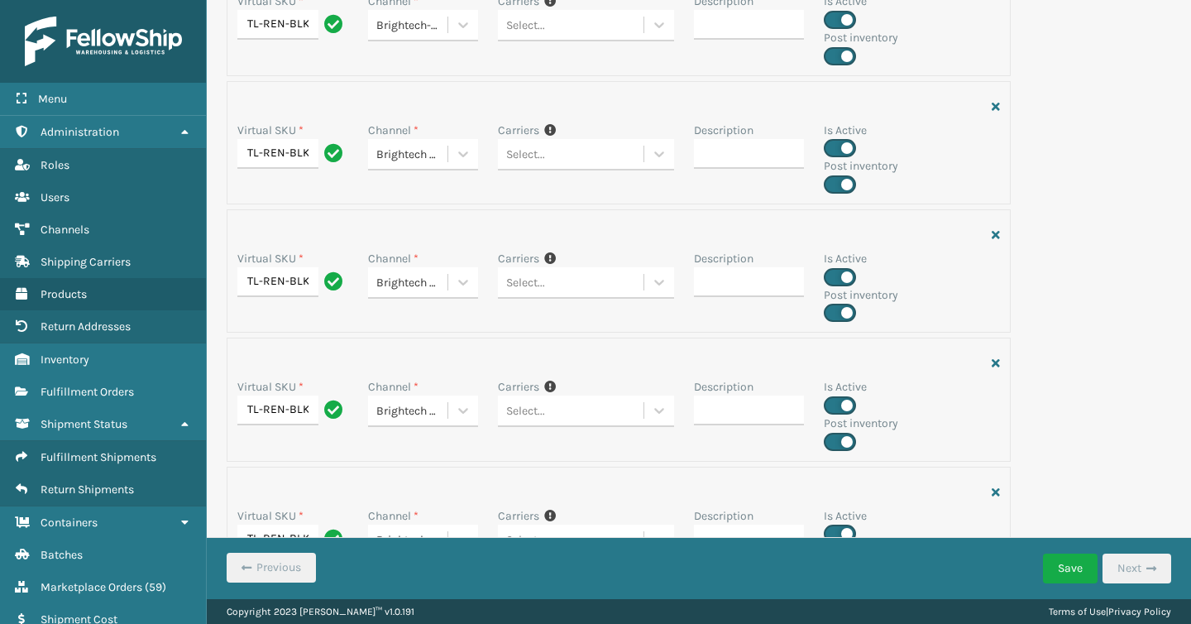
scroll to position [2015, 0]
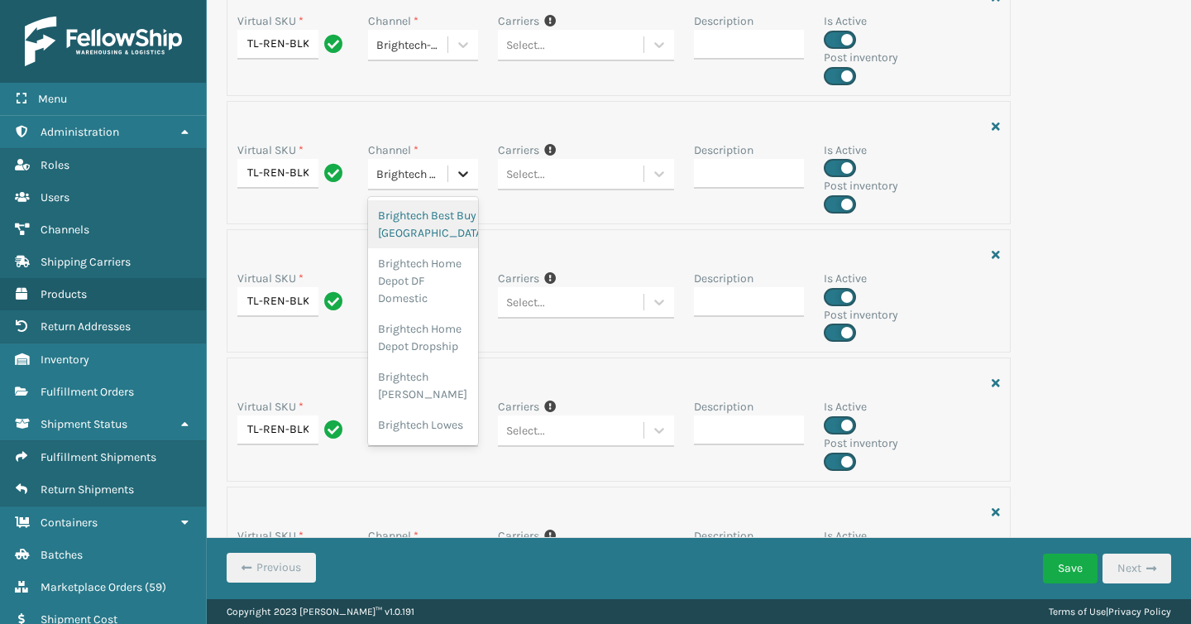
click at [465, 170] on icon at bounding box center [463, 173] width 17 height 17
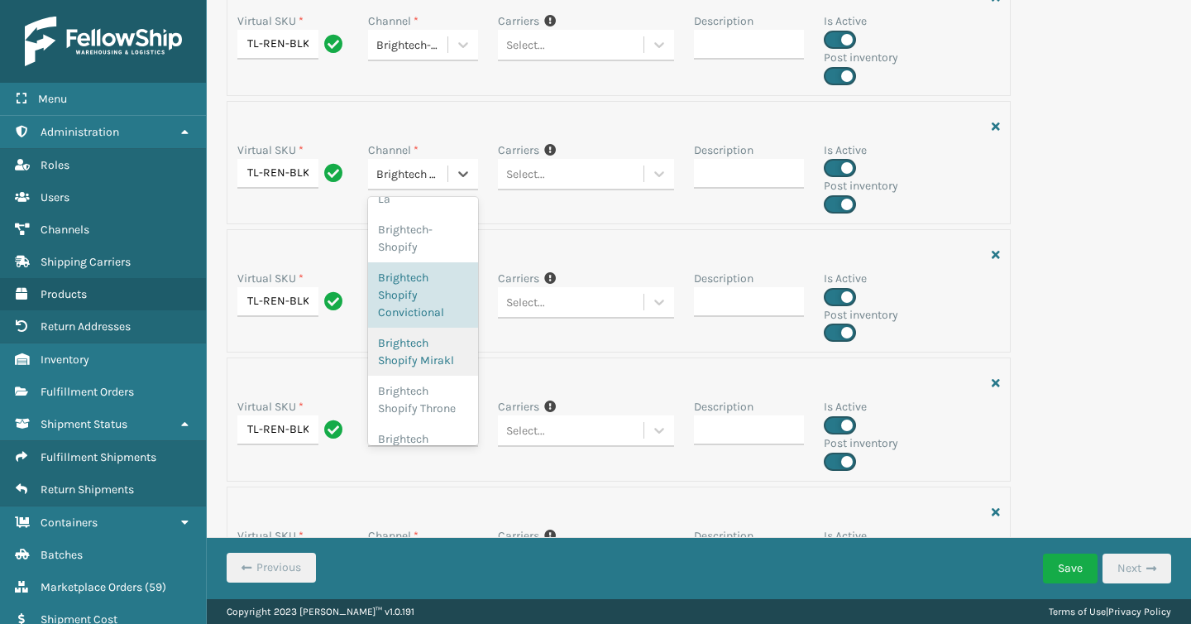
scroll to position [602, 0]
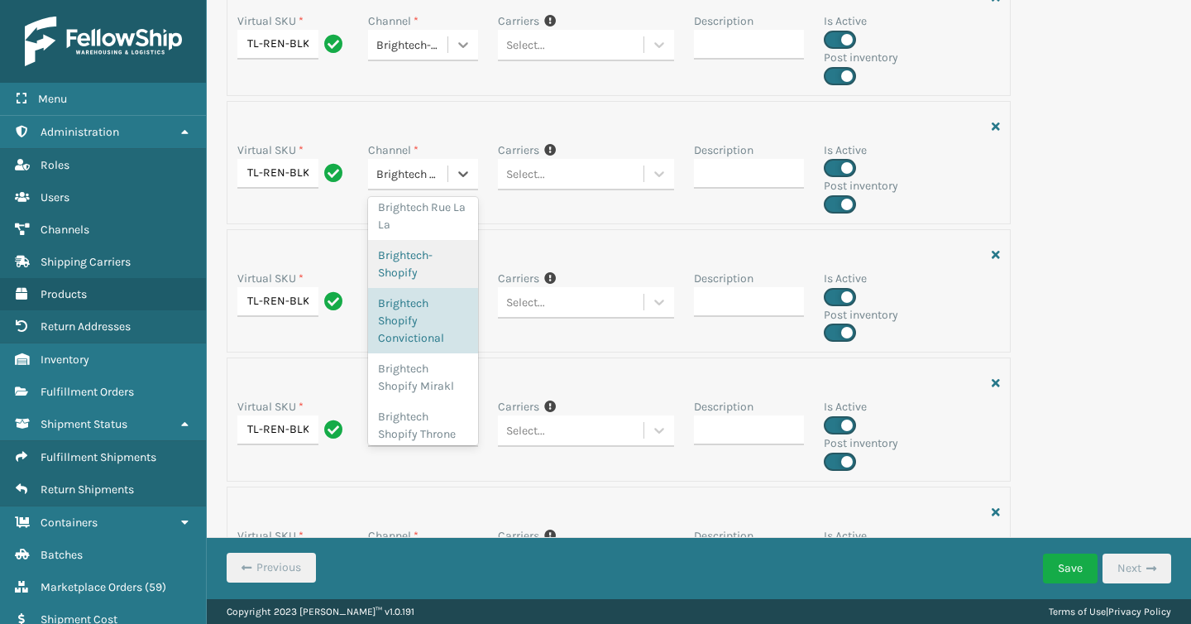
click at [463, 45] on icon at bounding box center [463, 44] width 17 height 17
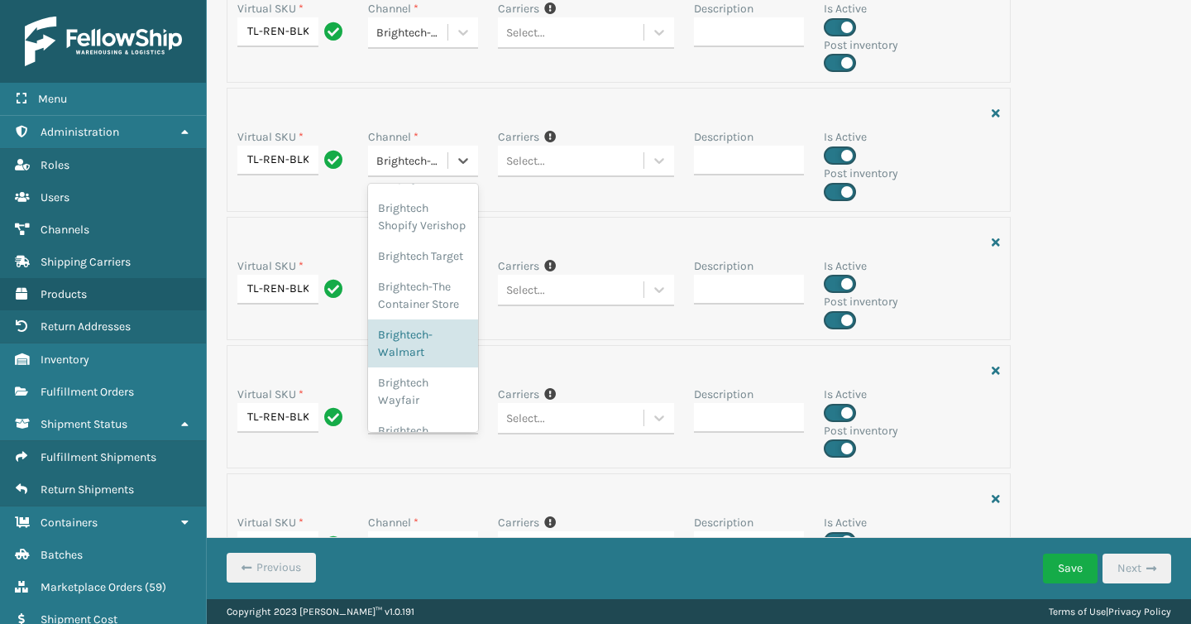
scroll to position [1843, 0]
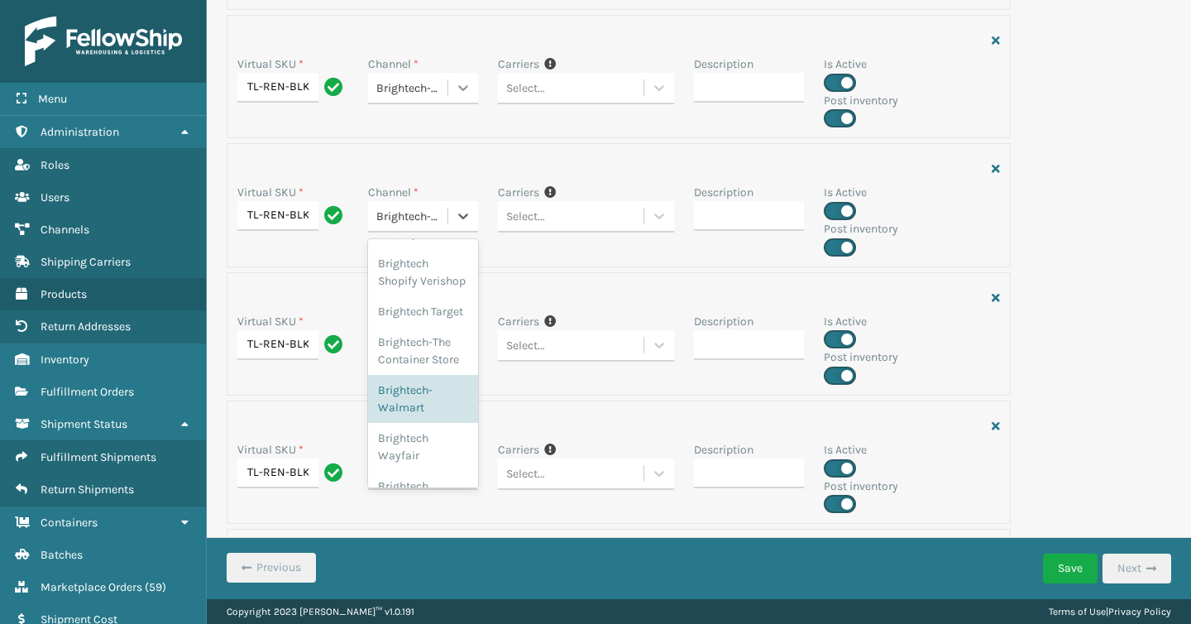
click at [476, 91] on div at bounding box center [463, 88] width 30 height 30
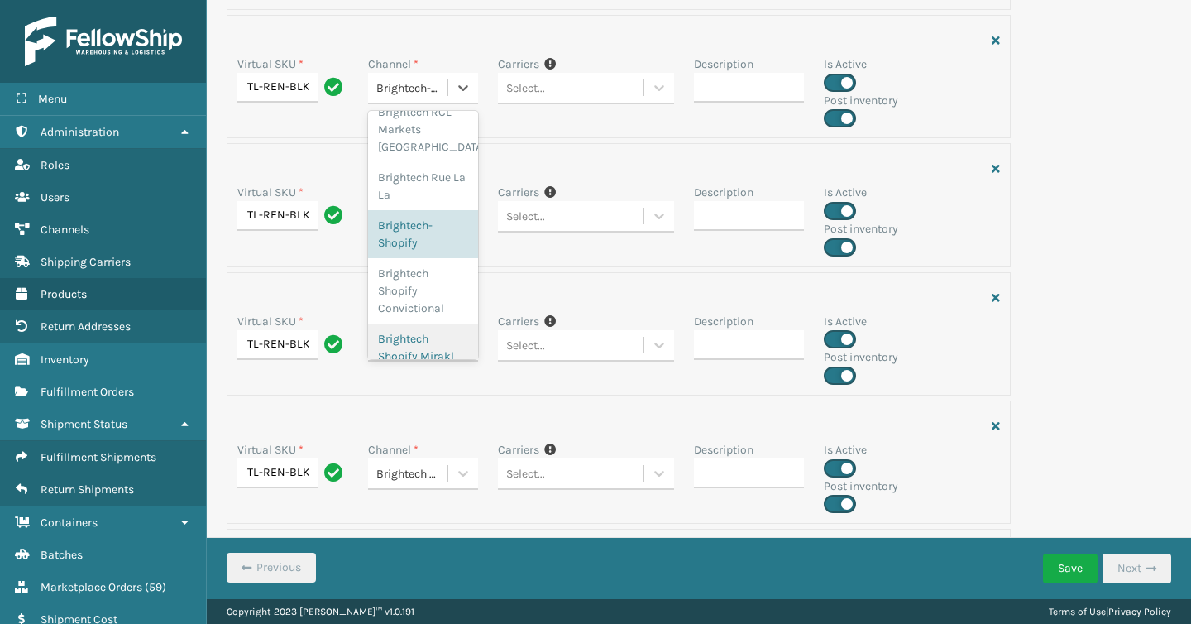
scroll to position [542, 0]
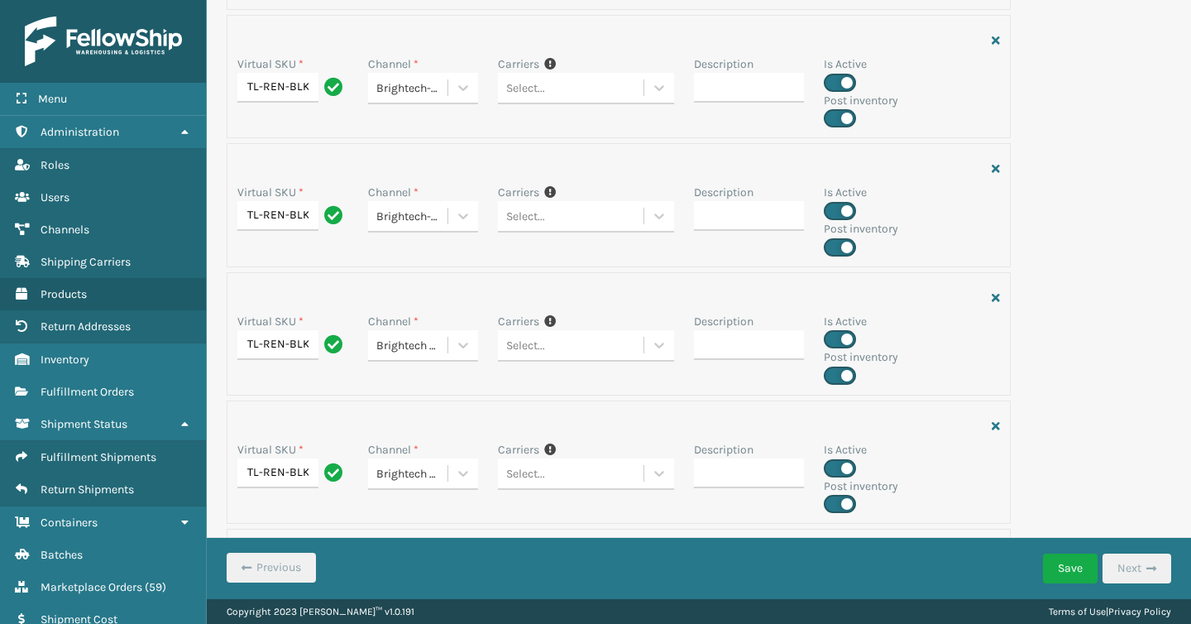
click at [566, 113] on div "Carriers If you can't find the desired carrier for the SKU, make sure it's enab…" at bounding box center [585, 91] width 195 height 72
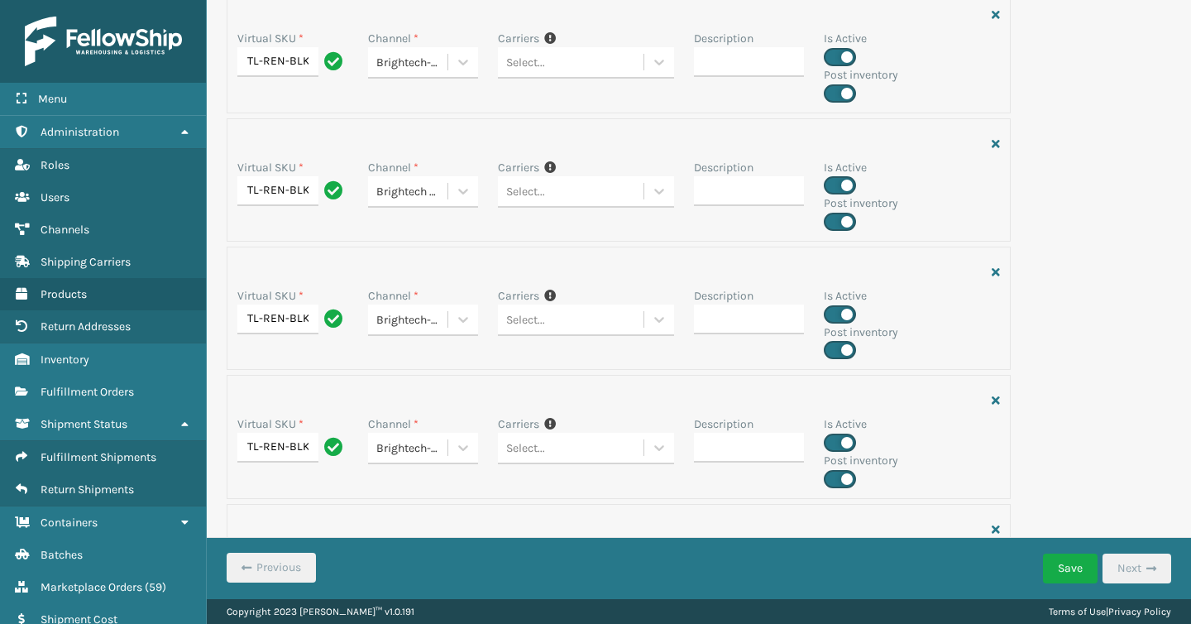
scroll to position [1607, 0]
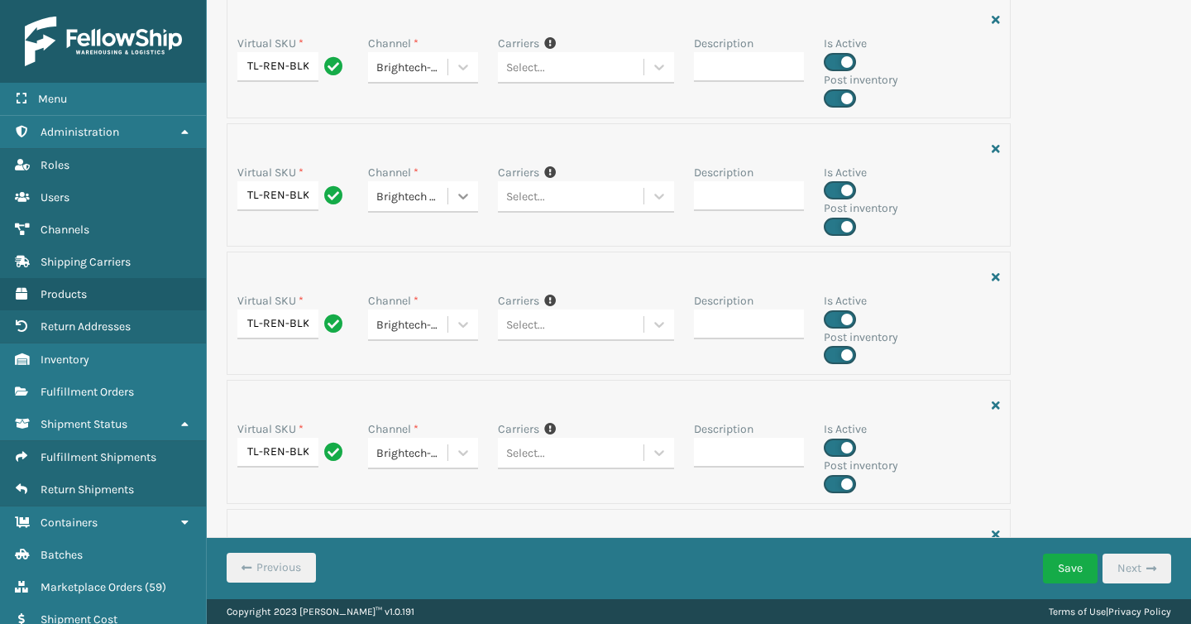
click at [469, 198] on icon at bounding box center [463, 196] width 17 height 17
click at [467, 77] on div at bounding box center [463, 67] width 30 height 30
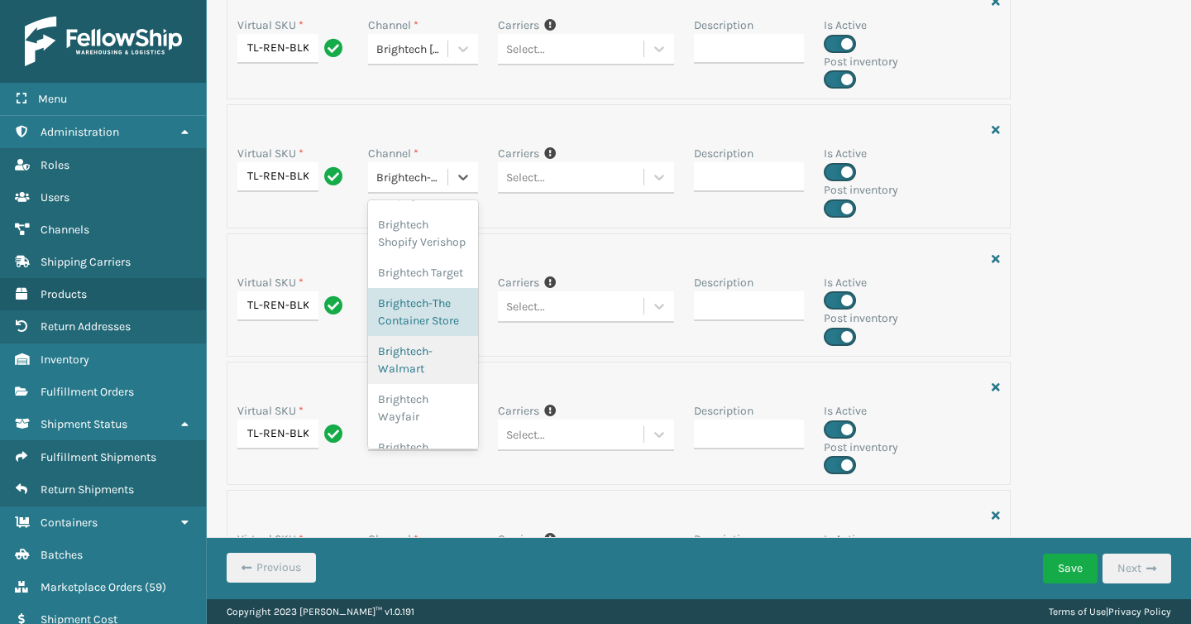
scroll to position [1475, 0]
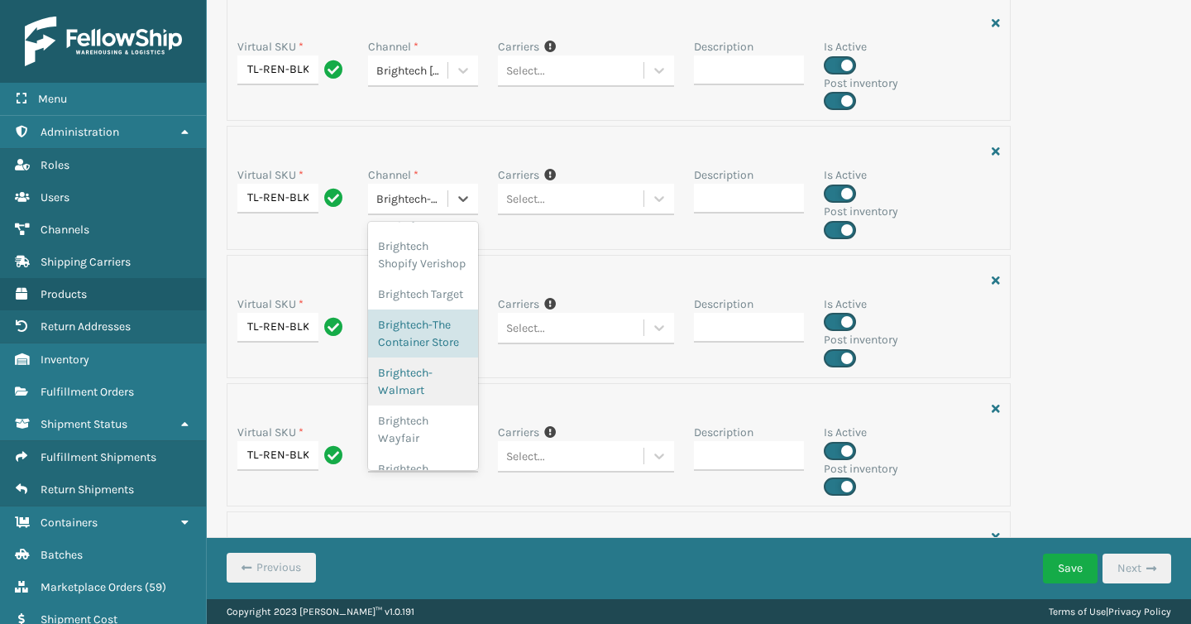
click at [845, 227] on label at bounding box center [840, 230] width 32 height 18
click at [835, 227] on input "checkbox" at bounding box center [829, 225] width 11 height 11
checkbox input "false"
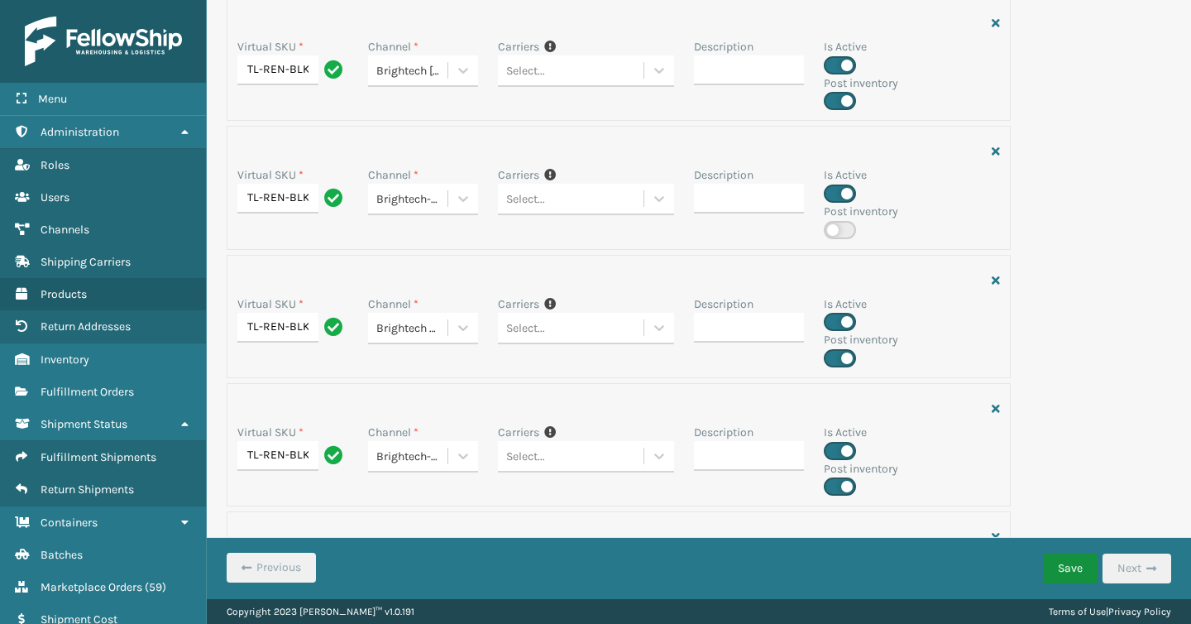
click at [1065, 567] on button "Save" at bounding box center [1070, 569] width 55 height 30
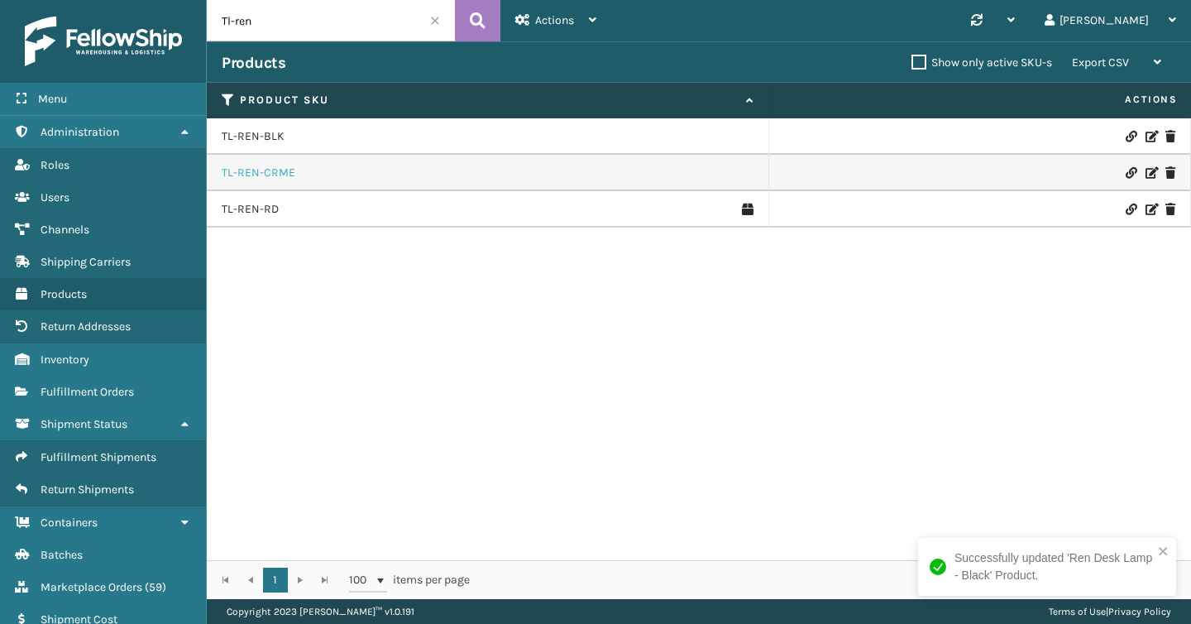
click at [274, 169] on link "TL-REN-CRME" at bounding box center [259, 173] width 74 height 17
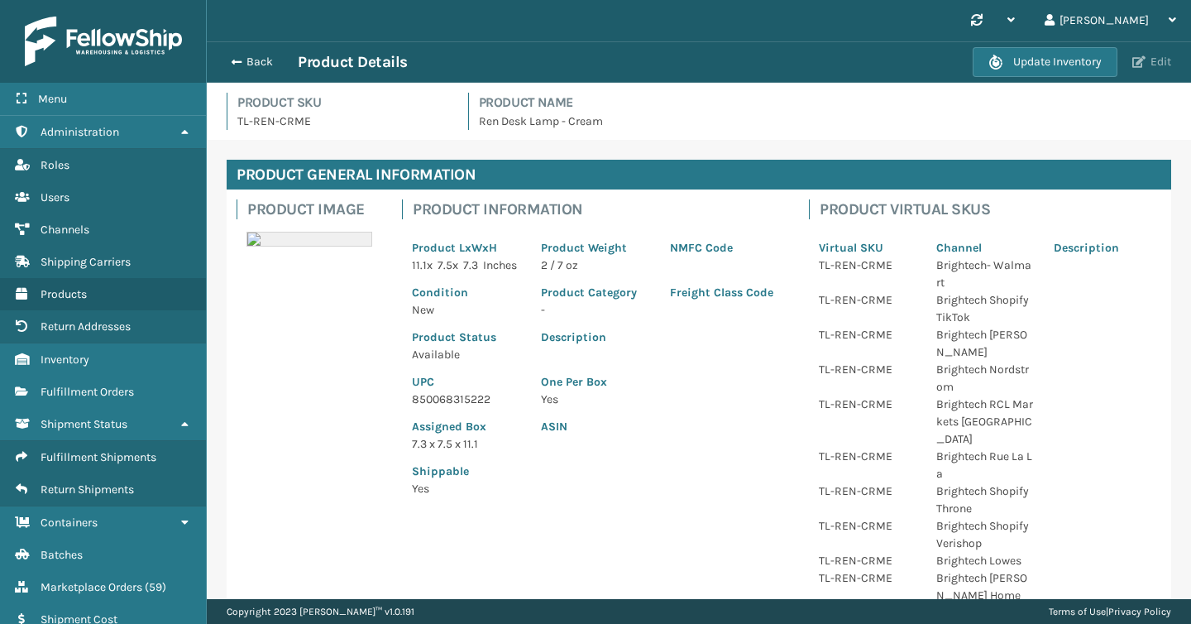
click at [1164, 61] on button "Edit" at bounding box center [1152, 62] width 49 height 15
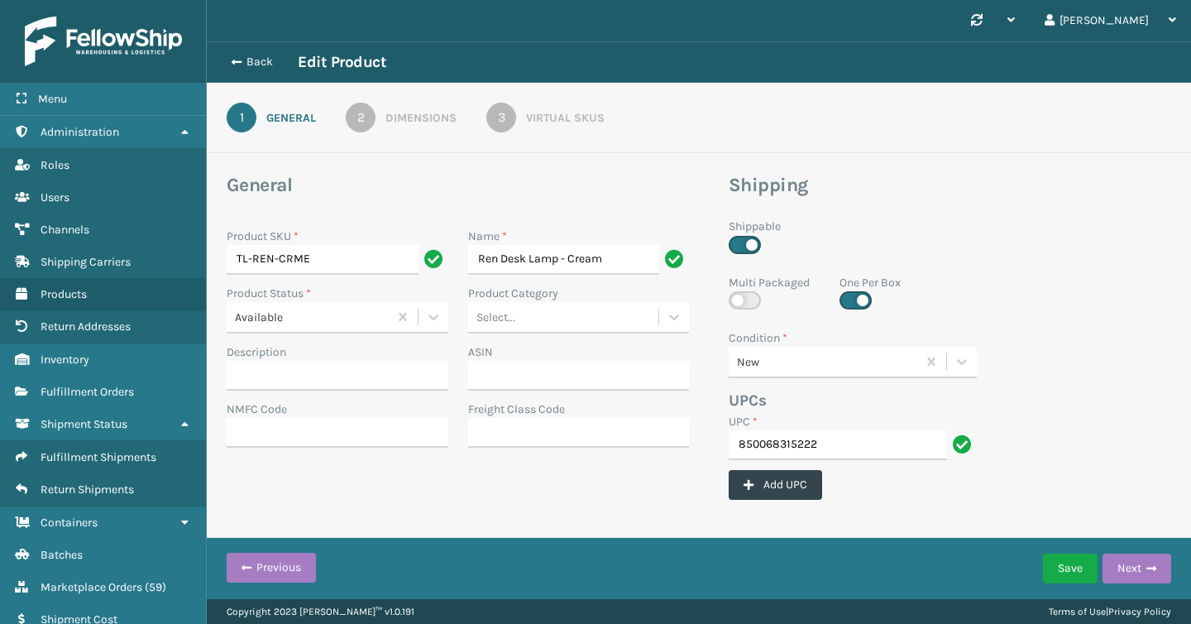
click at [569, 122] on div "Virtual SKUs" at bounding box center [565, 117] width 79 height 17
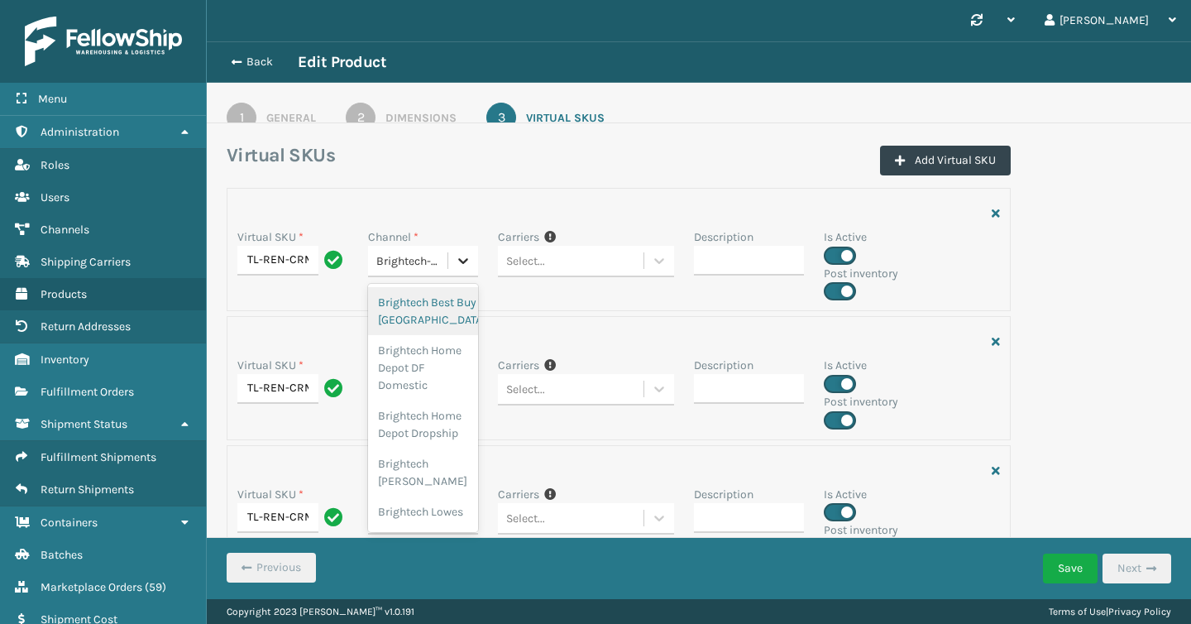
click at [456, 267] on icon at bounding box center [463, 260] width 17 height 17
click at [554, 321] on div "Virtual SKU * TL-REN-CRME Channel * Brightech Shopify TikTok Carriers If you ca…" at bounding box center [619, 377] width 784 height 123
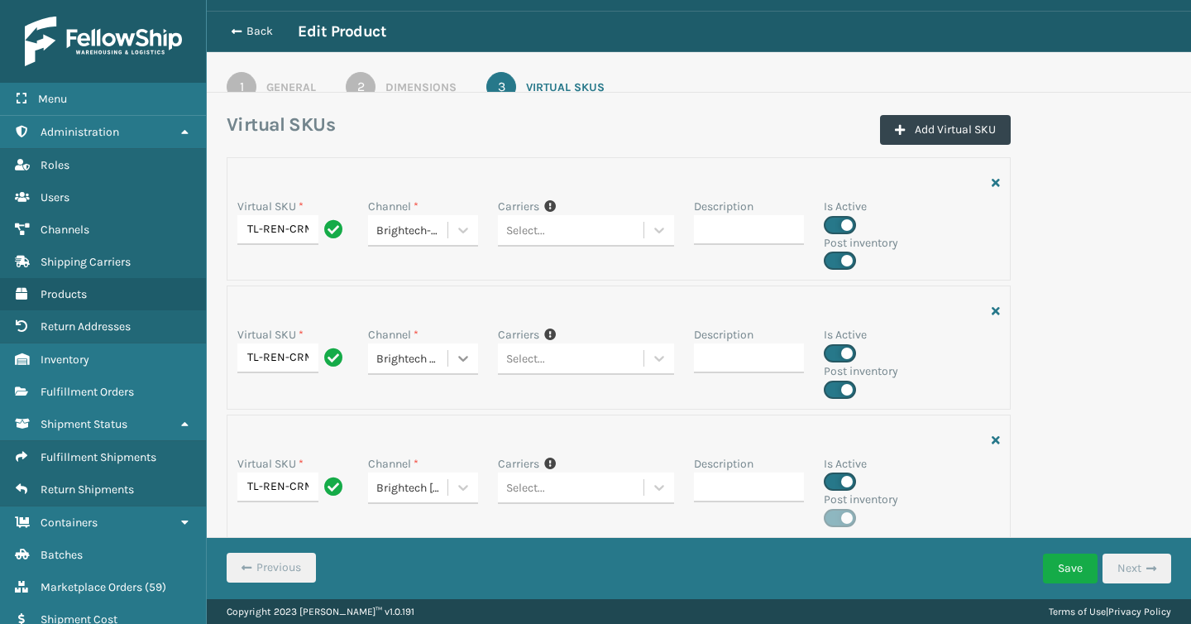
scroll to position [39, 0]
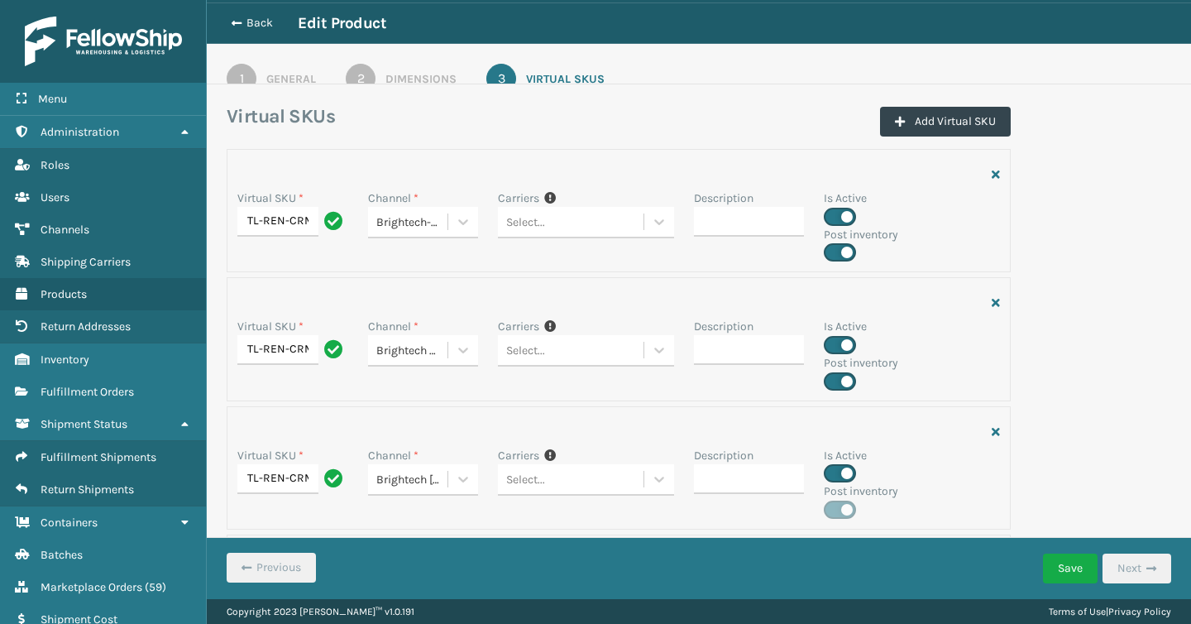
click at [257, 8] on div "Back Edit Product" at bounding box center [699, 22] width 985 height 41
click at [257, 22] on button "Back" at bounding box center [260, 23] width 76 height 15
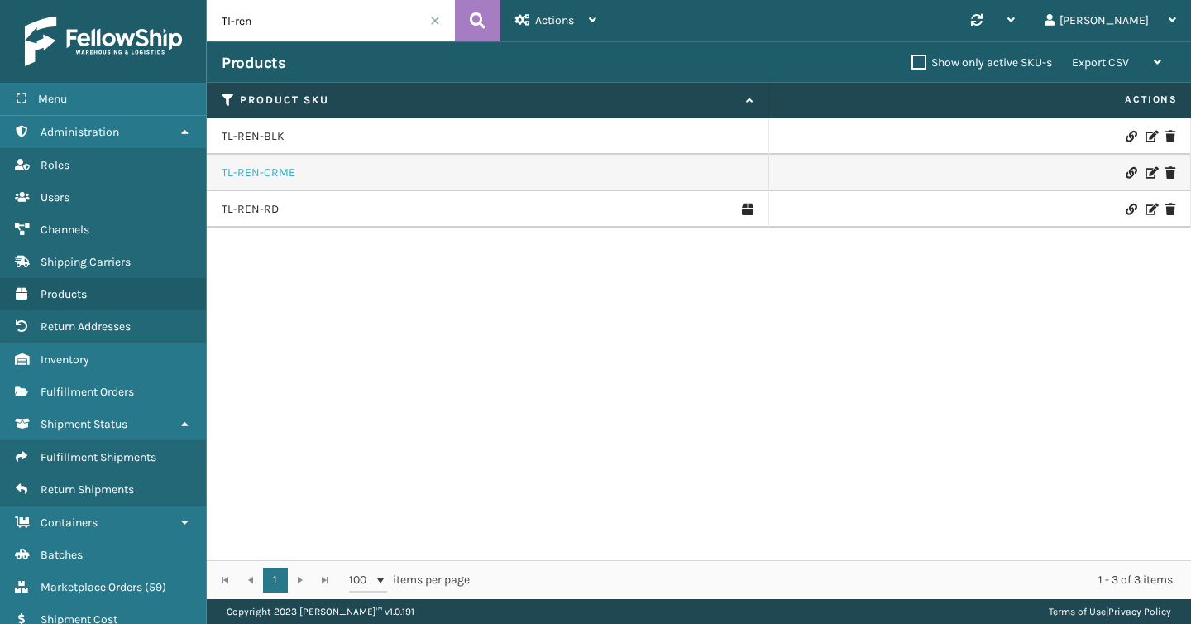
click at [283, 170] on link "TL-REN-CRME" at bounding box center [259, 173] width 74 height 17
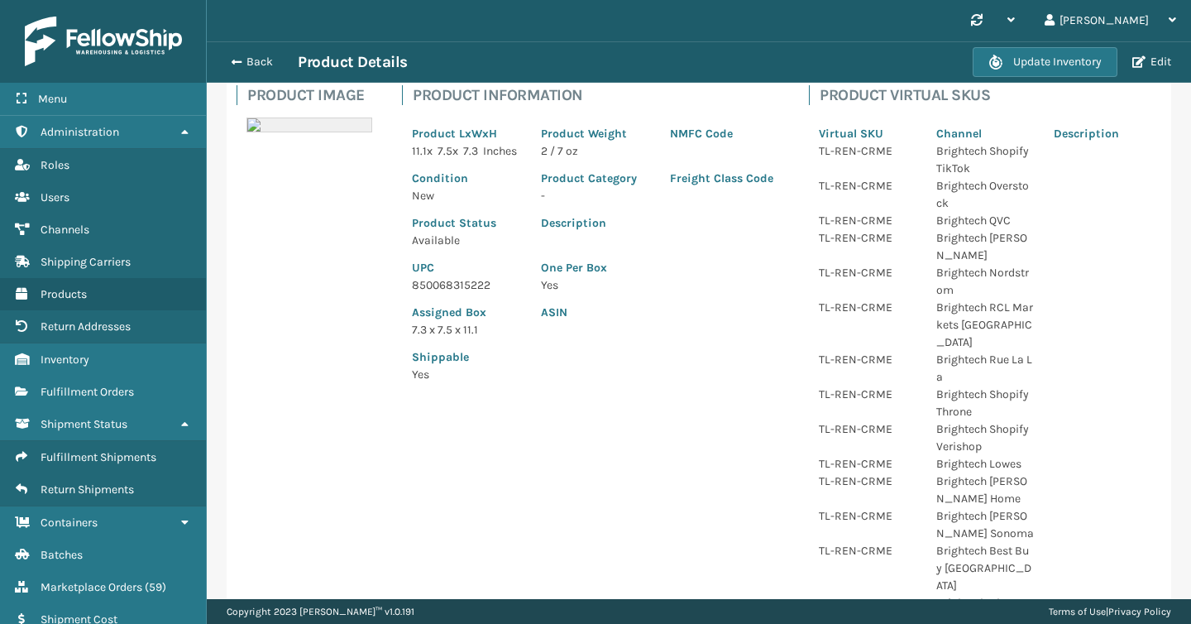
scroll to position [118, 0]
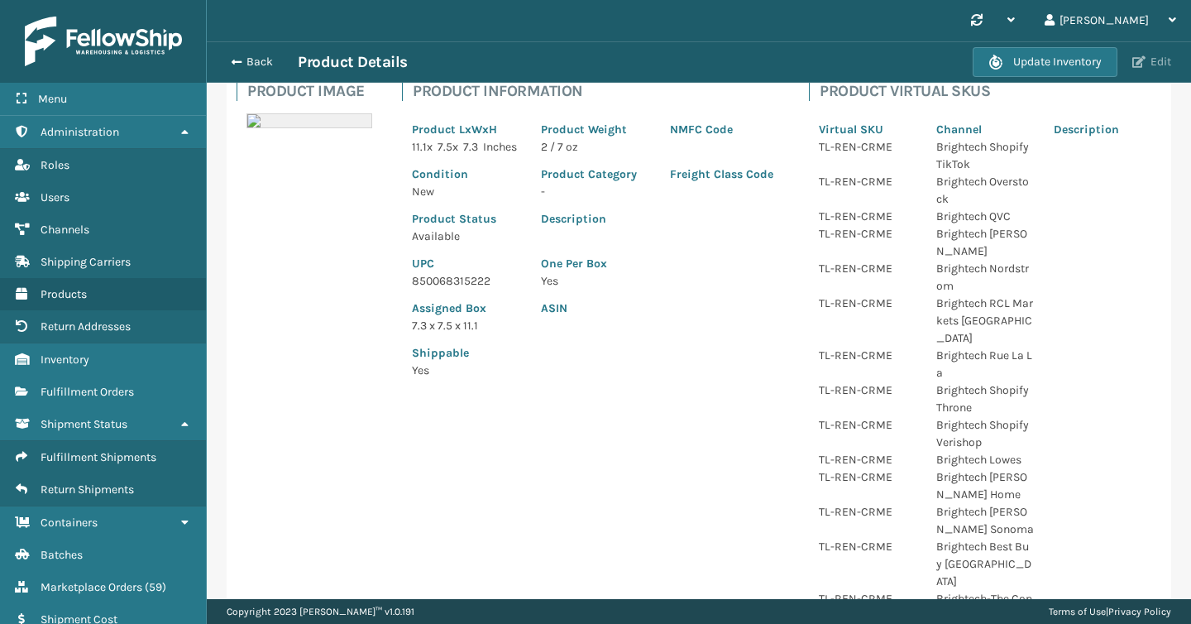
click at [1167, 58] on button "Edit" at bounding box center [1152, 62] width 49 height 15
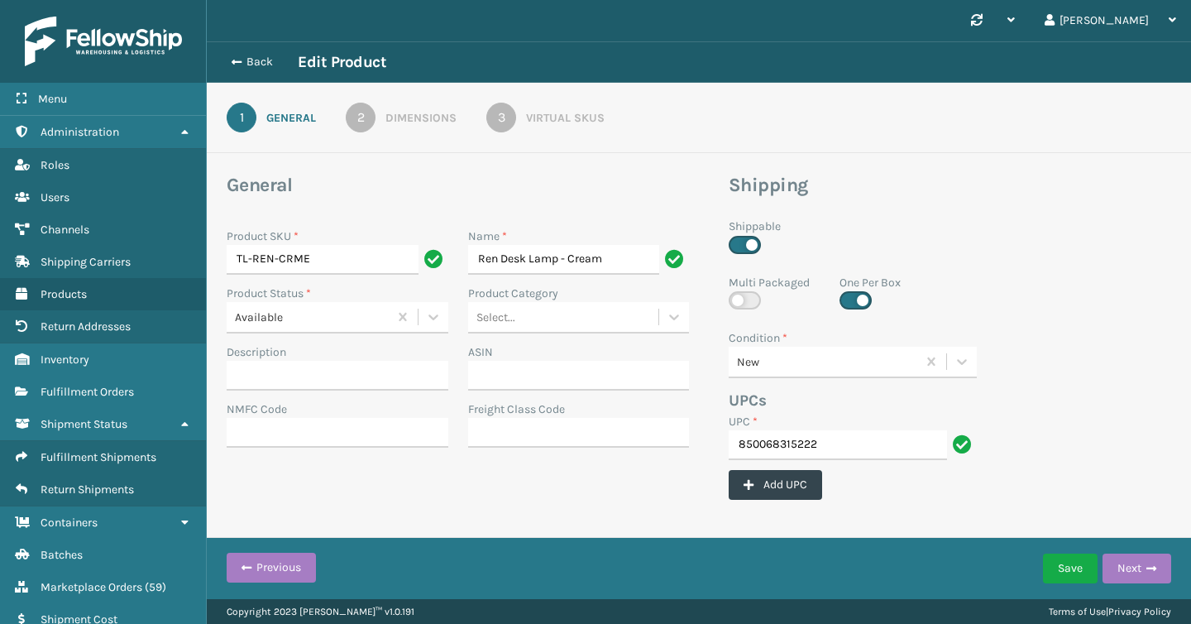
click at [557, 107] on link "3 Virtual SKUs" at bounding box center [546, 118] width 178 height 30
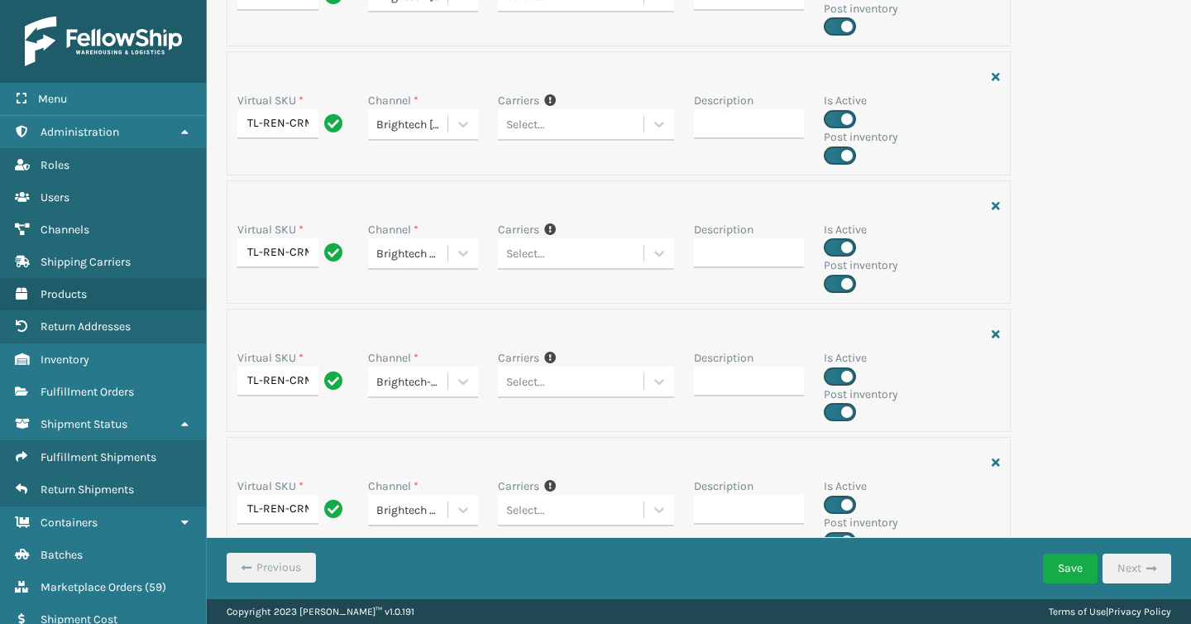
scroll to position [1565, 0]
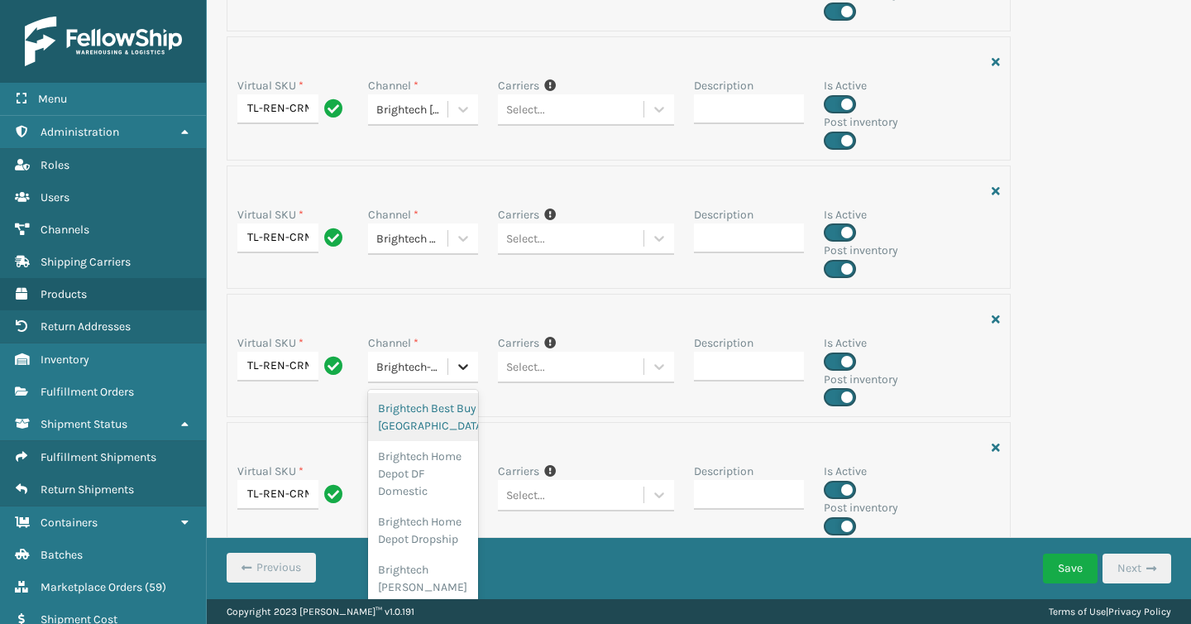
click at [462, 371] on icon at bounding box center [463, 366] width 17 height 17
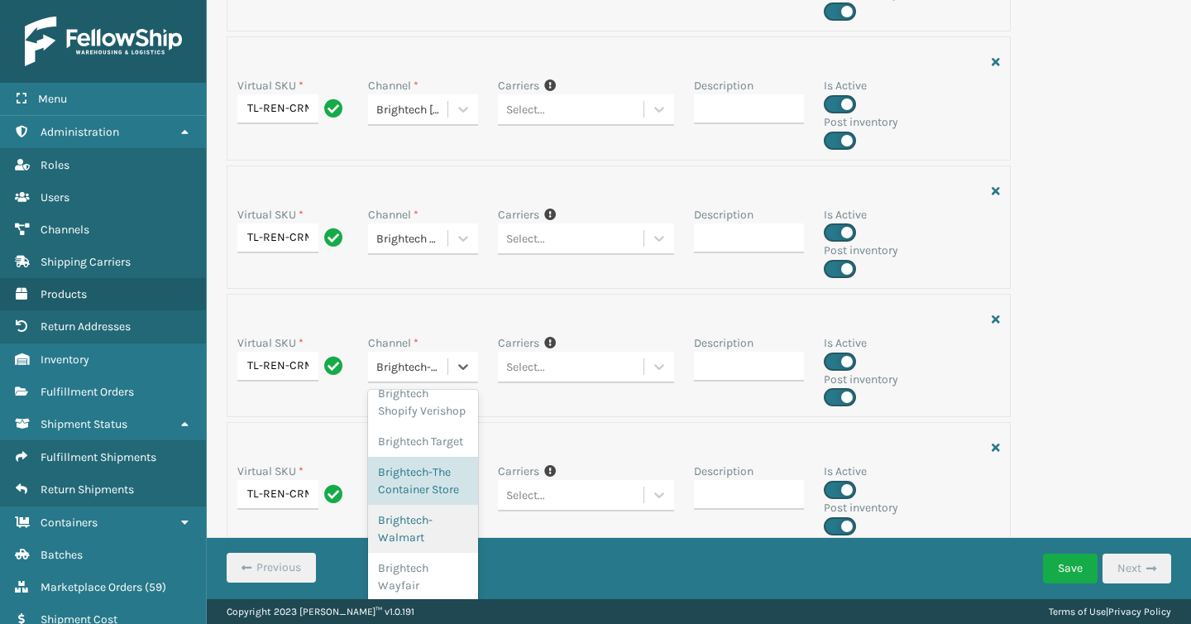
scroll to position [900, 0]
click at [846, 394] on label at bounding box center [840, 397] width 32 height 18
click at [835, 394] on input "checkbox" at bounding box center [829, 393] width 11 height 11
checkbox input "false"
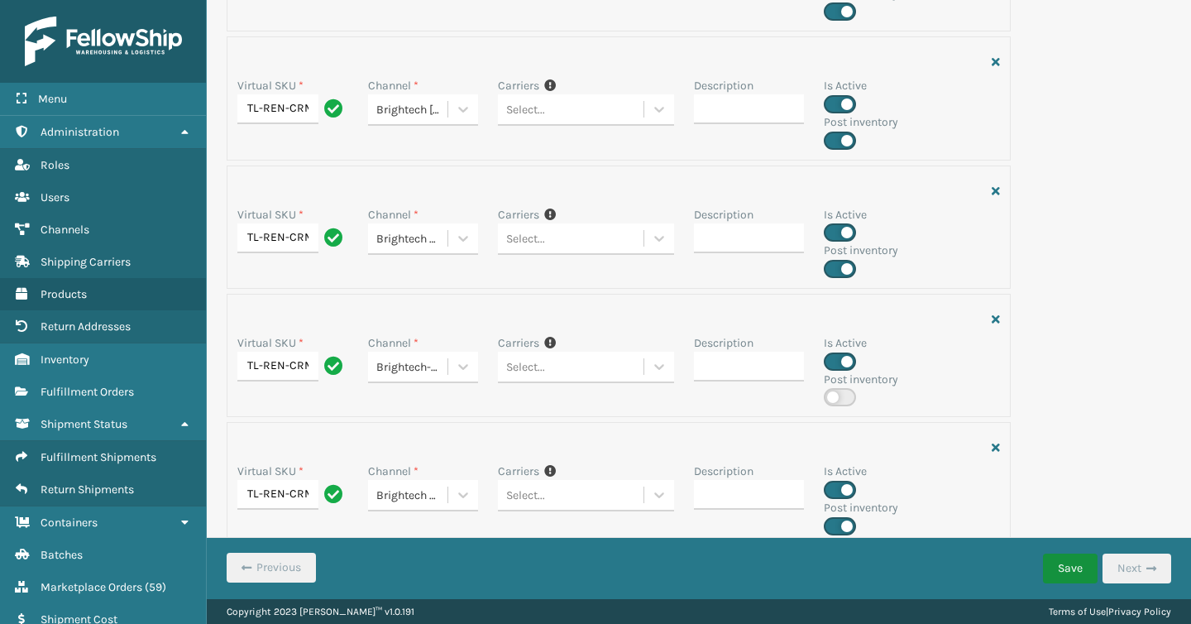
click at [1075, 569] on button "Save" at bounding box center [1070, 569] width 55 height 30
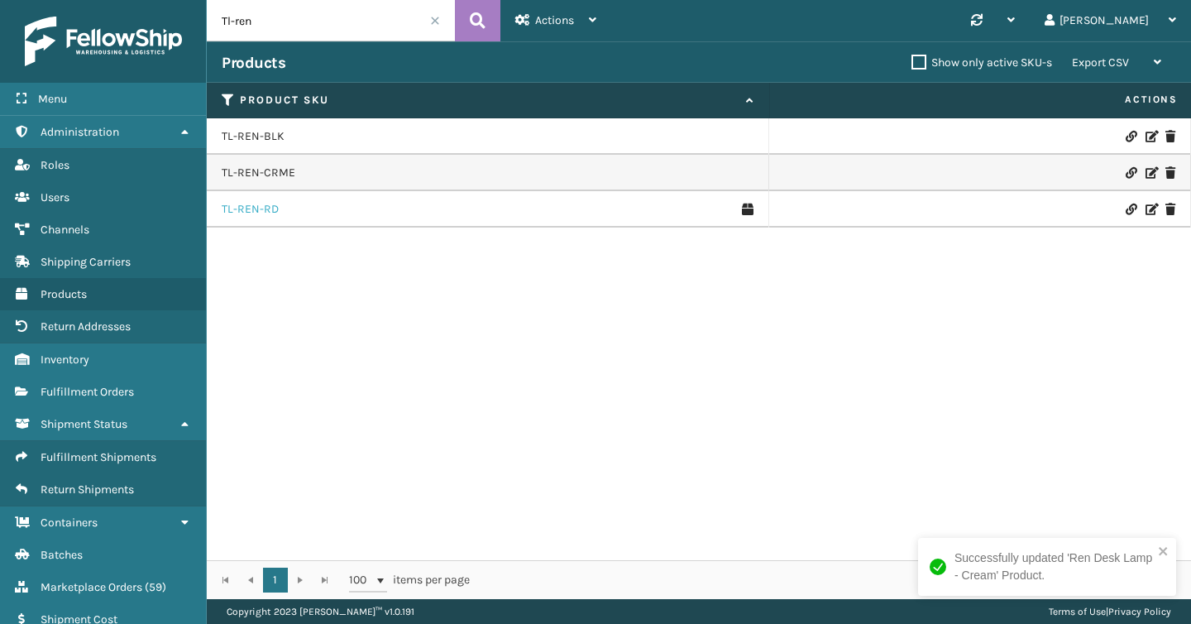
click at [257, 204] on link "TL-REN-RD" at bounding box center [250, 209] width 57 height 17
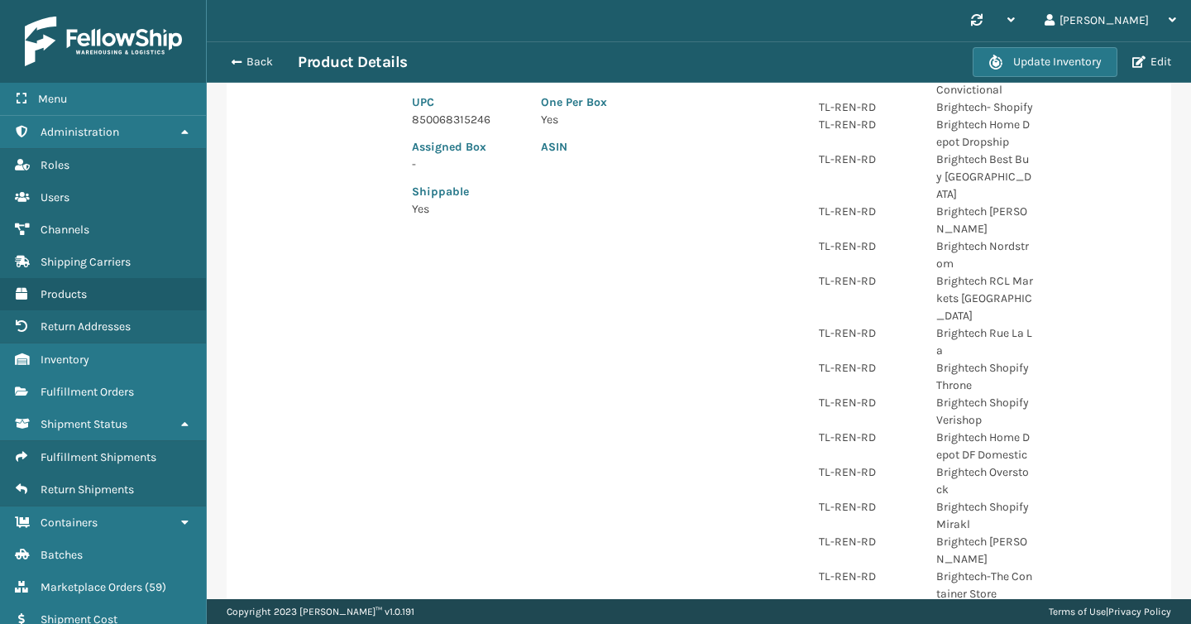
scroll to position [283, 0]
click at [1156, 61] on button "Edit" at bounding box center [1152, 62] width 49 height 15
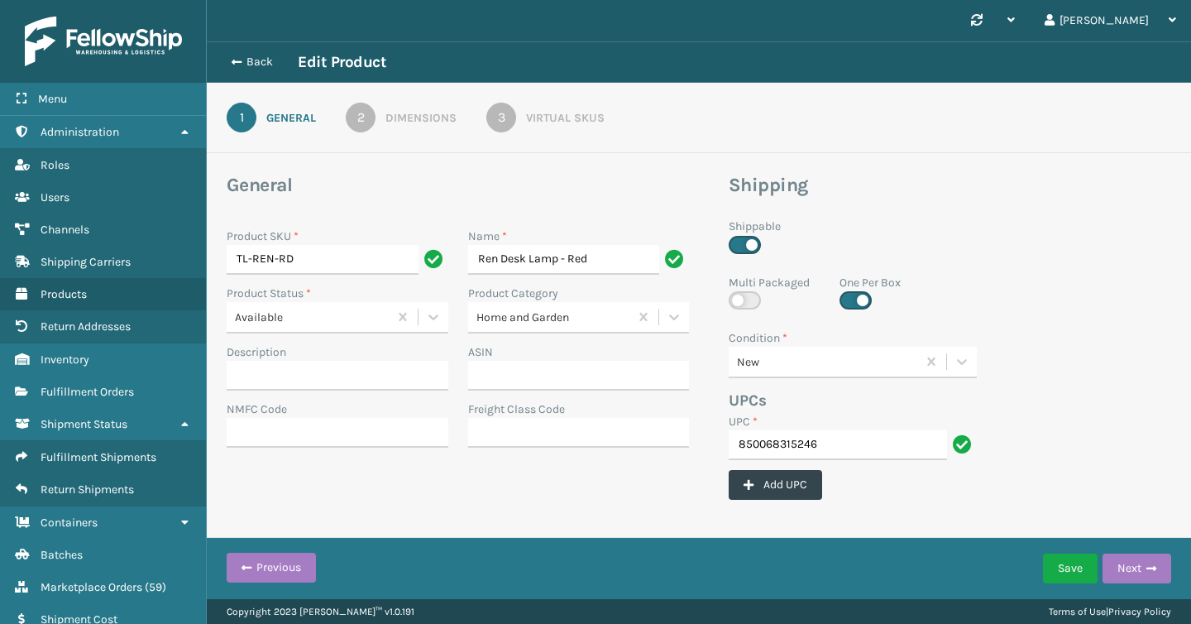
click at [550, 122] on div "Virtual SKUs" at bounding box center [565, 117] width 79 height 17
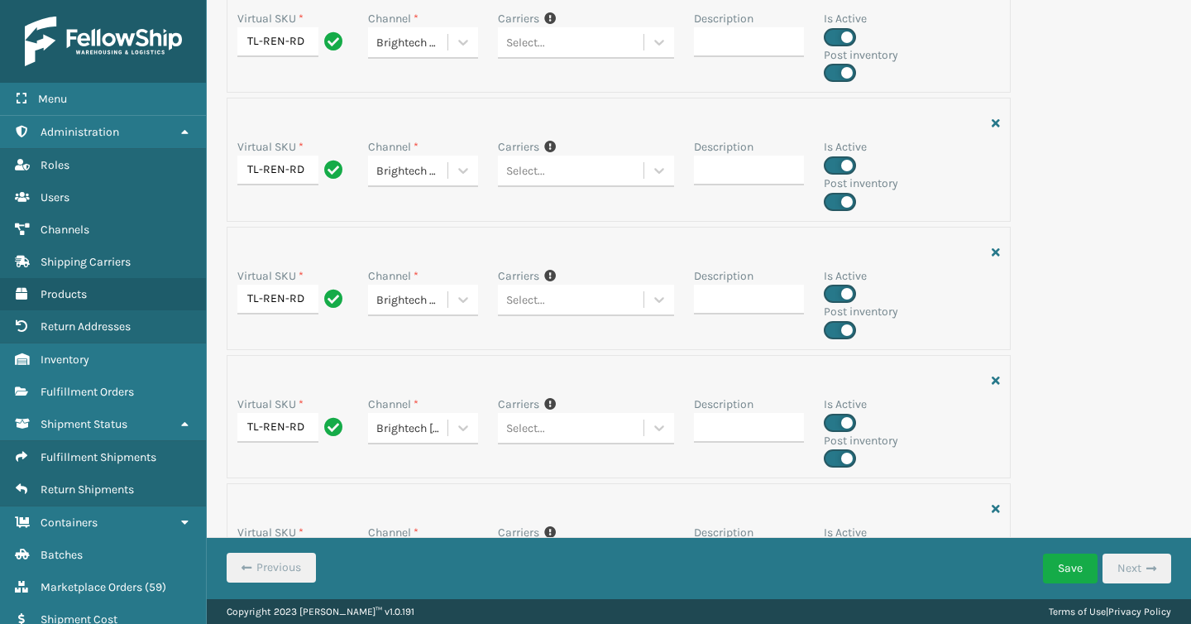
scroll to position [1891, 0]
click at [469, 415] on div at bounding box center [463, 426] width 30 height 30
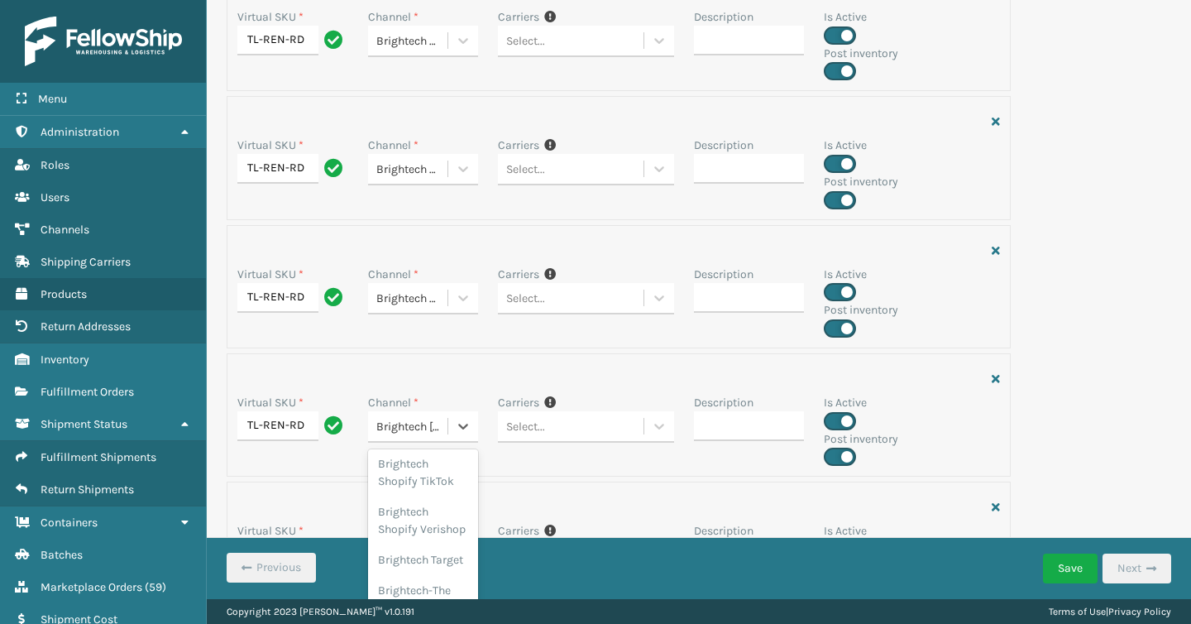
scroll to position [846, 0]
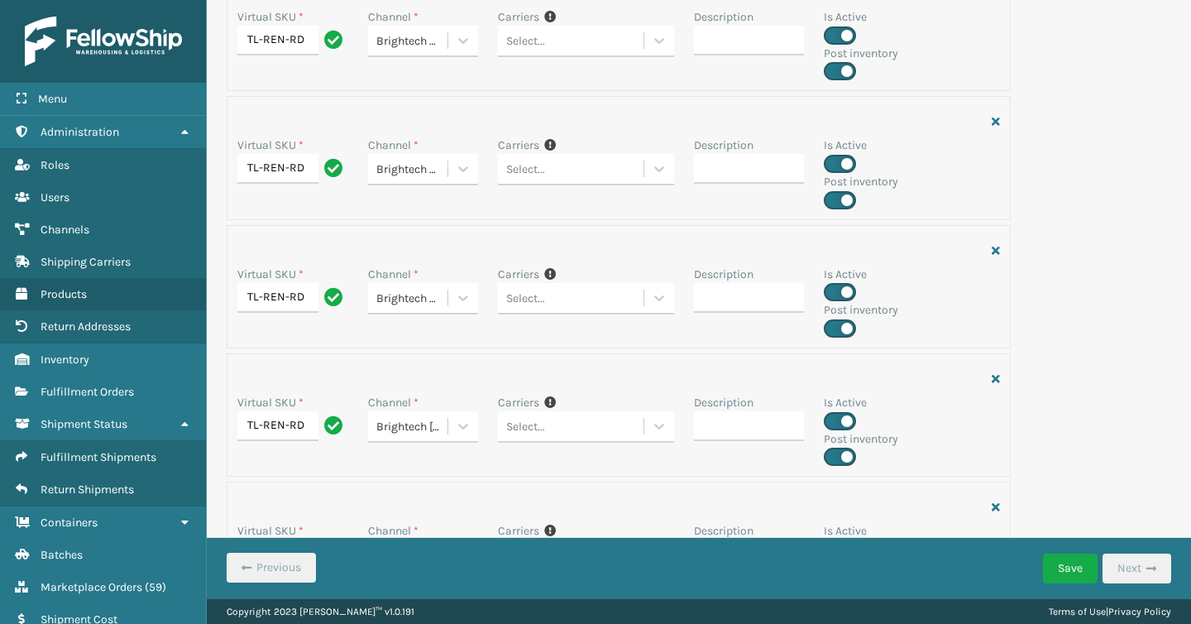
click at [480, 310] on div "Channel * Brightech Shopify Mirakl" at bounding box center [423, 302] width 131 height 72
click at [469, 304] on icon at bounding box center [463, 298] width 17 height 17
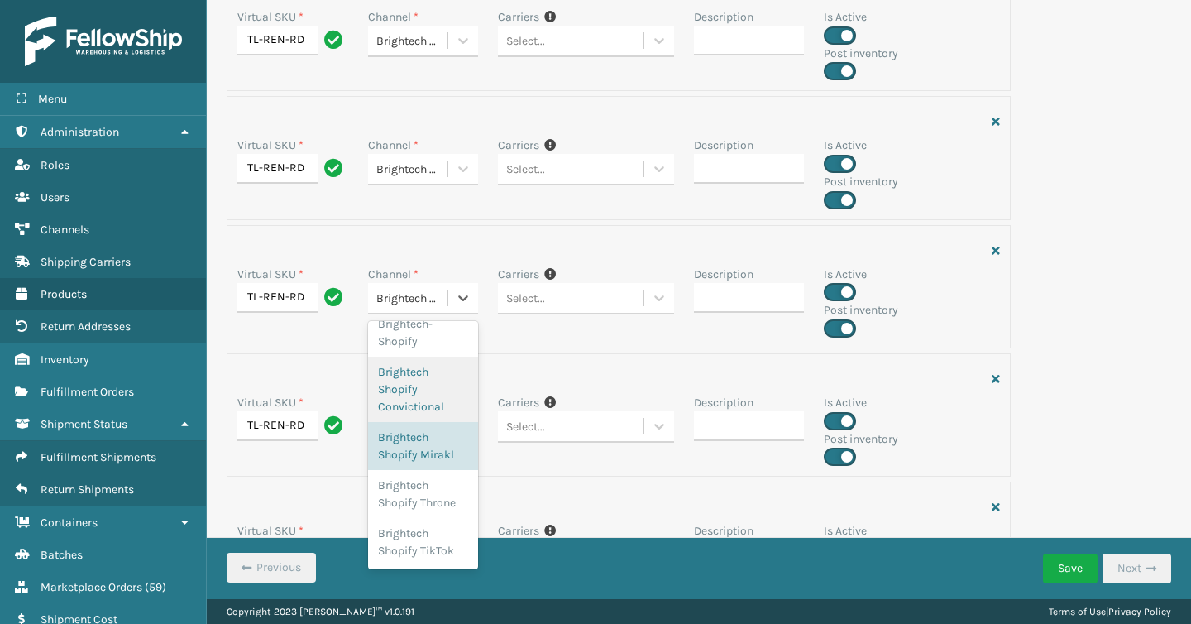
scroll to position [659, 0]
click at [533, 362] on div "Virtual SKU * TL-REN-RD Channel * Brightech [PERSON_NAME] If you can't find the…" at bounding box center [619, 414] width 784 height 123
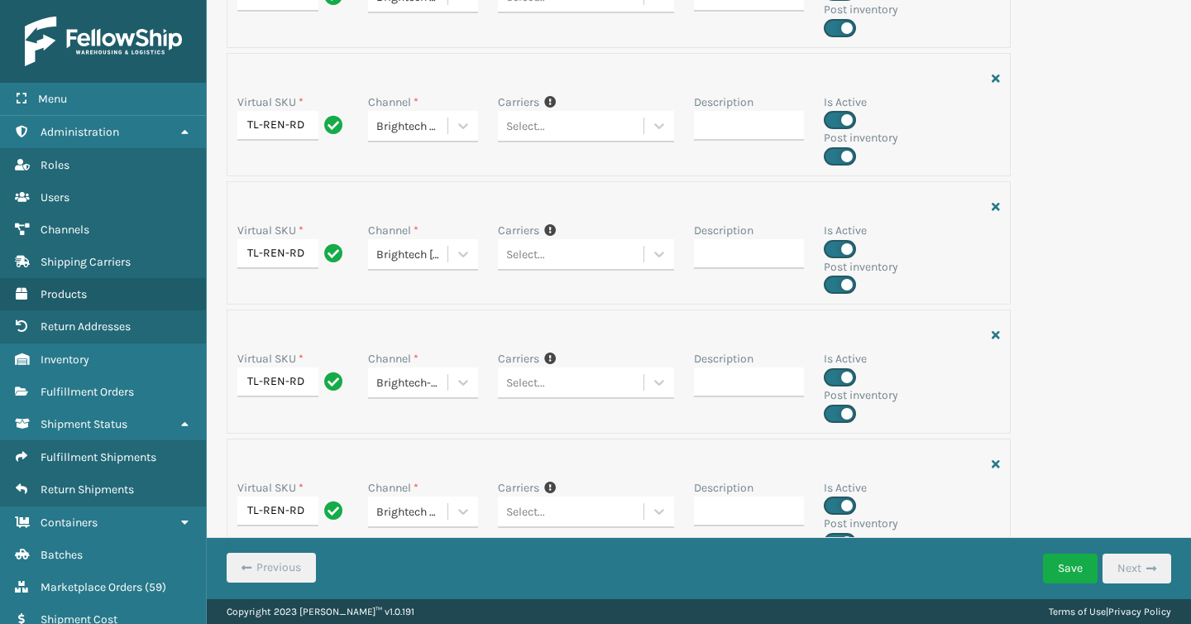
scroll to position [2070, 0]
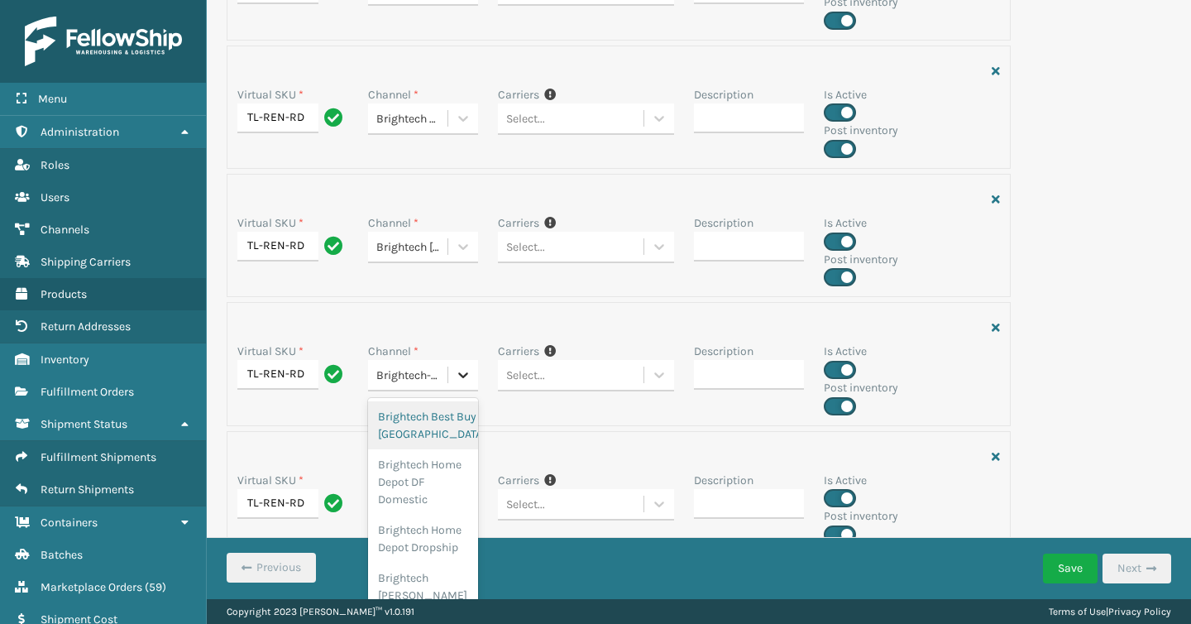
click at [459, 372] on icon at bounding box center [463, 375] width 17 height 17
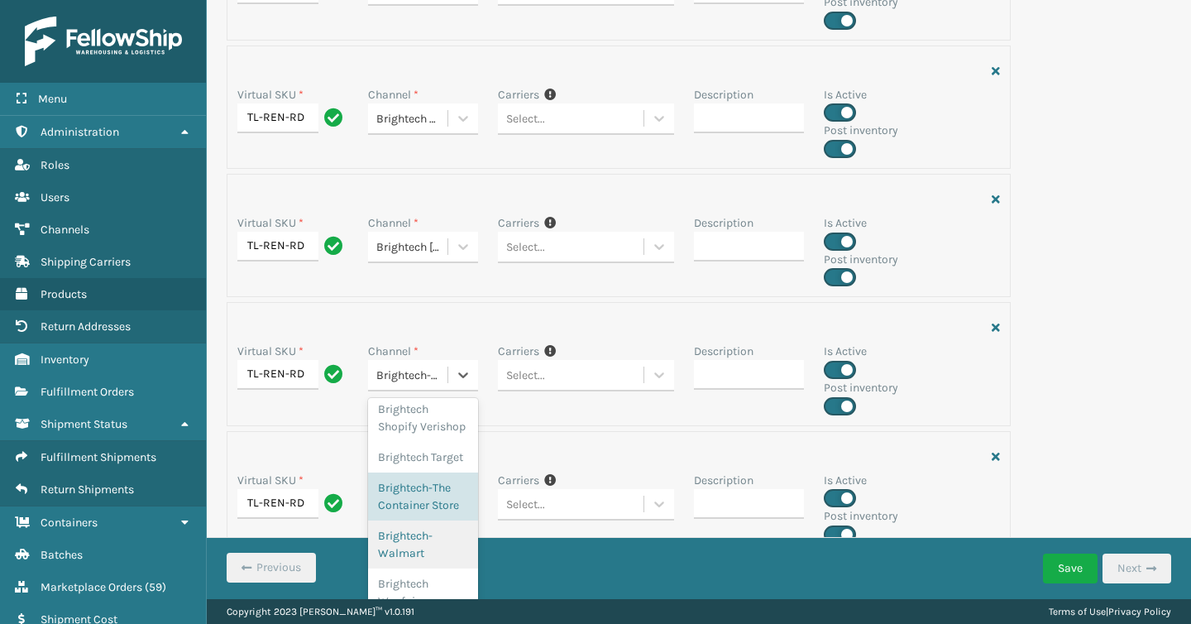
scroll to position [922, 0]
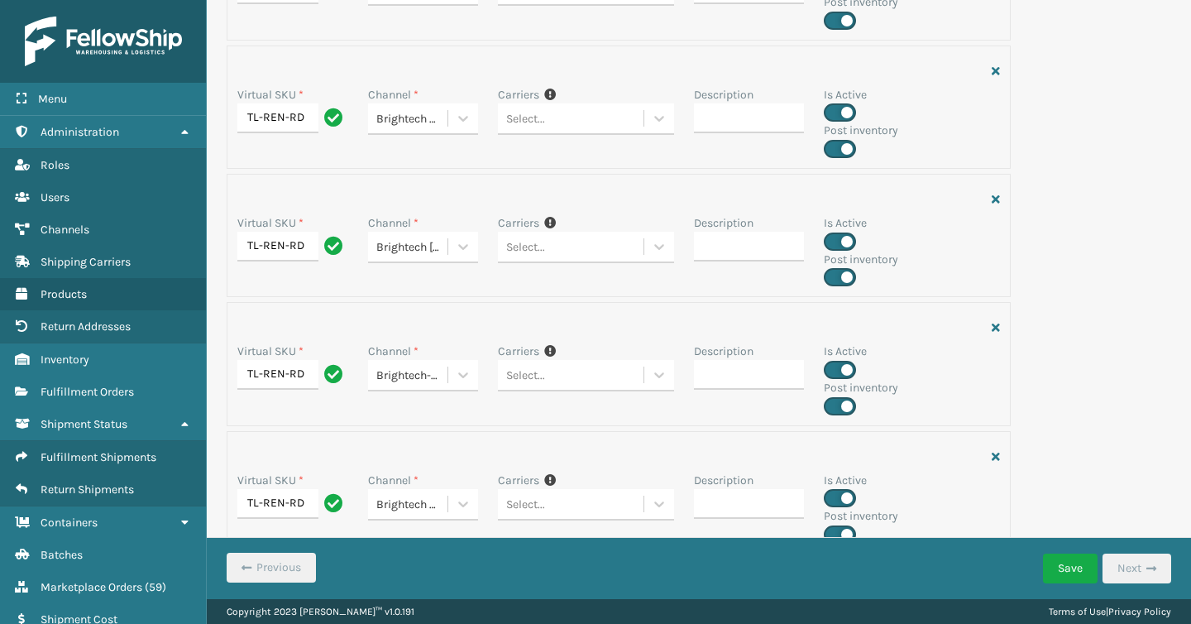
click at [849, 402] on label at bounding box center [840, 406] width 32 height 18
click at [835, 402] on input "checkbox" at bounding box center [829, 401] width 11 height 11
checkbox input "false"
click at [1050, 575] on button "Save" at bounding box center [1070, 569] width 55 height 30
